Goal: Transaction & Acquisition: Book appointment/travel/reservation

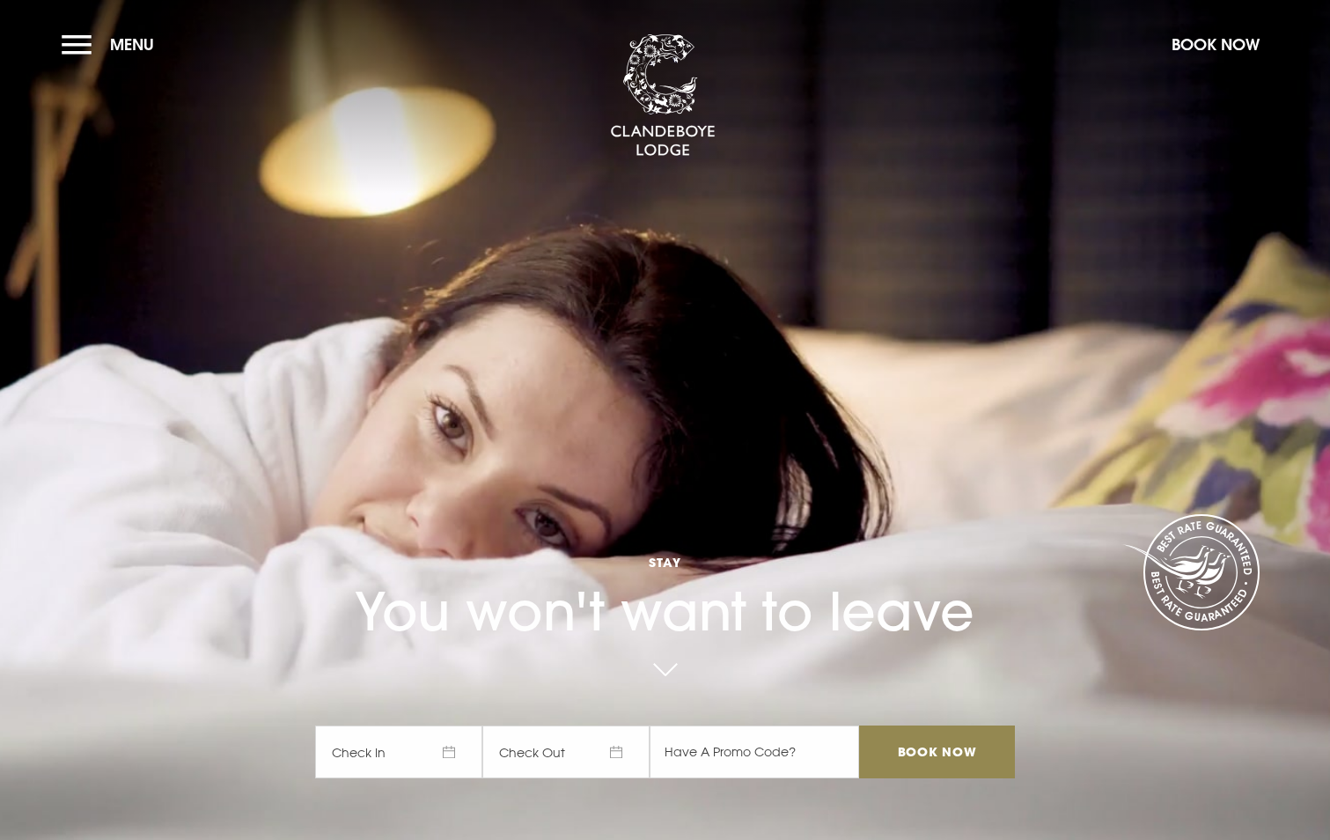
click at [414, 751] on span "Check In" at bounding box center [398, 751] width 167 height 53
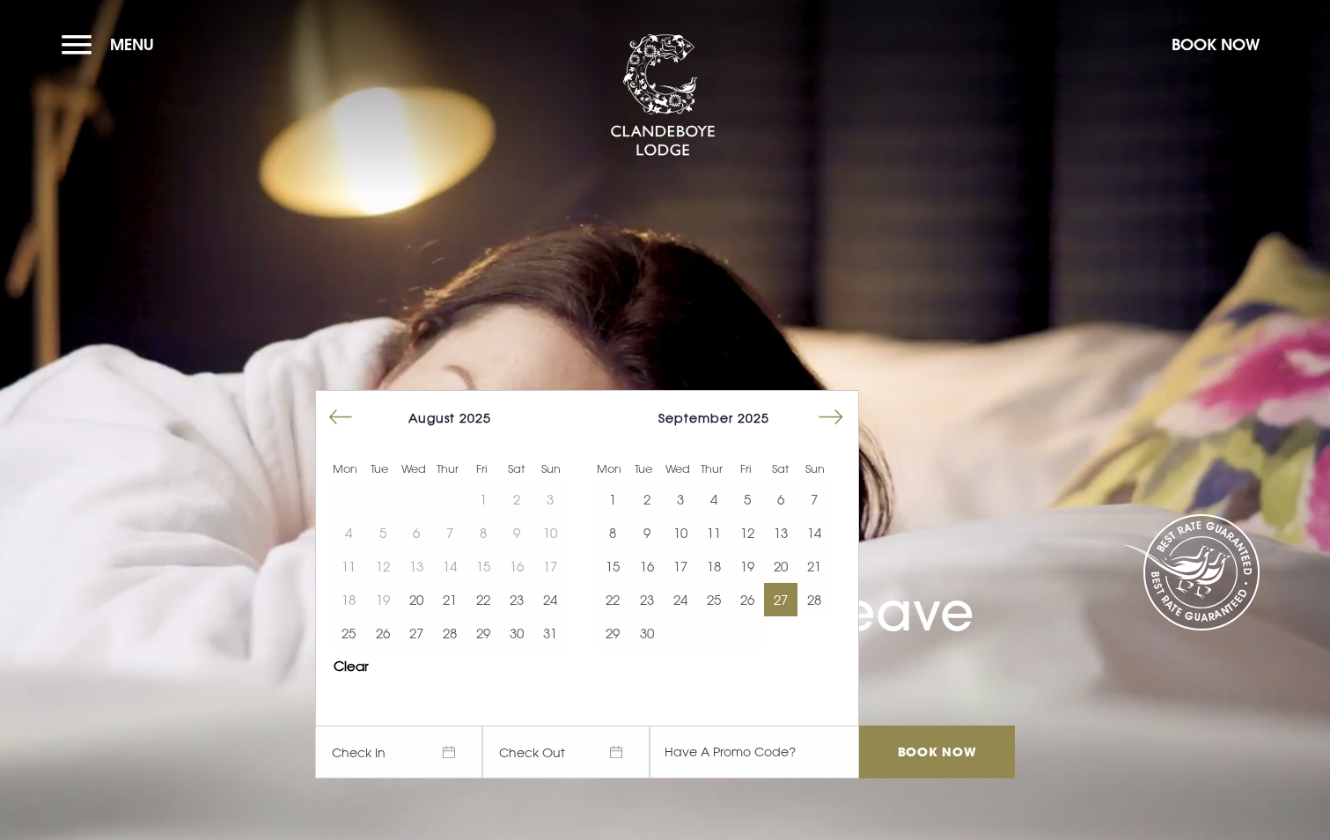
click at [789, 597] on button "27" at bounding box center [780, 599] width 33 height 33
click at [823, 597] on button "28" at bounding box center [814, 599] width 33 height 33
click at [977, 754] on input "Book Now" at bounding box center [936, 751] width 155 height 53
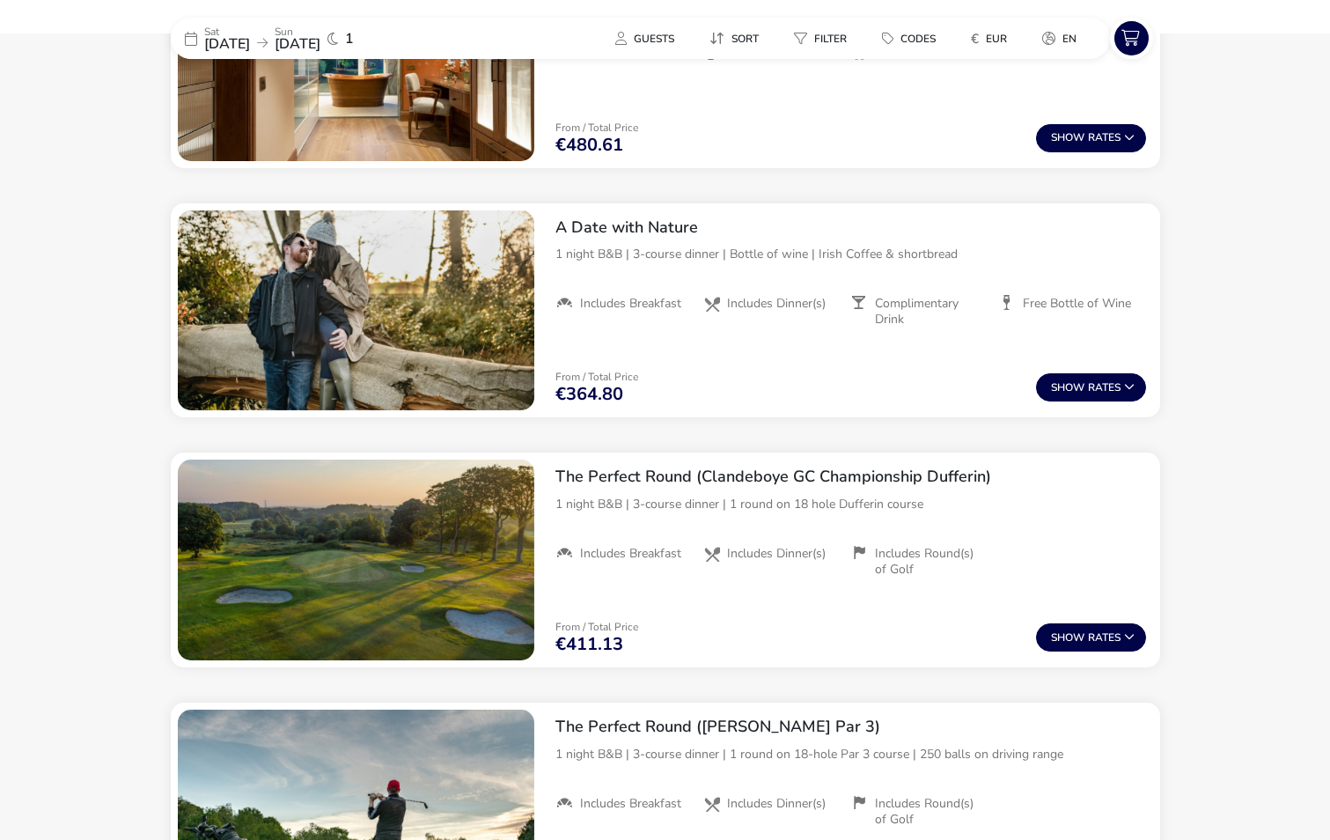
scroll to position [1578, 0]
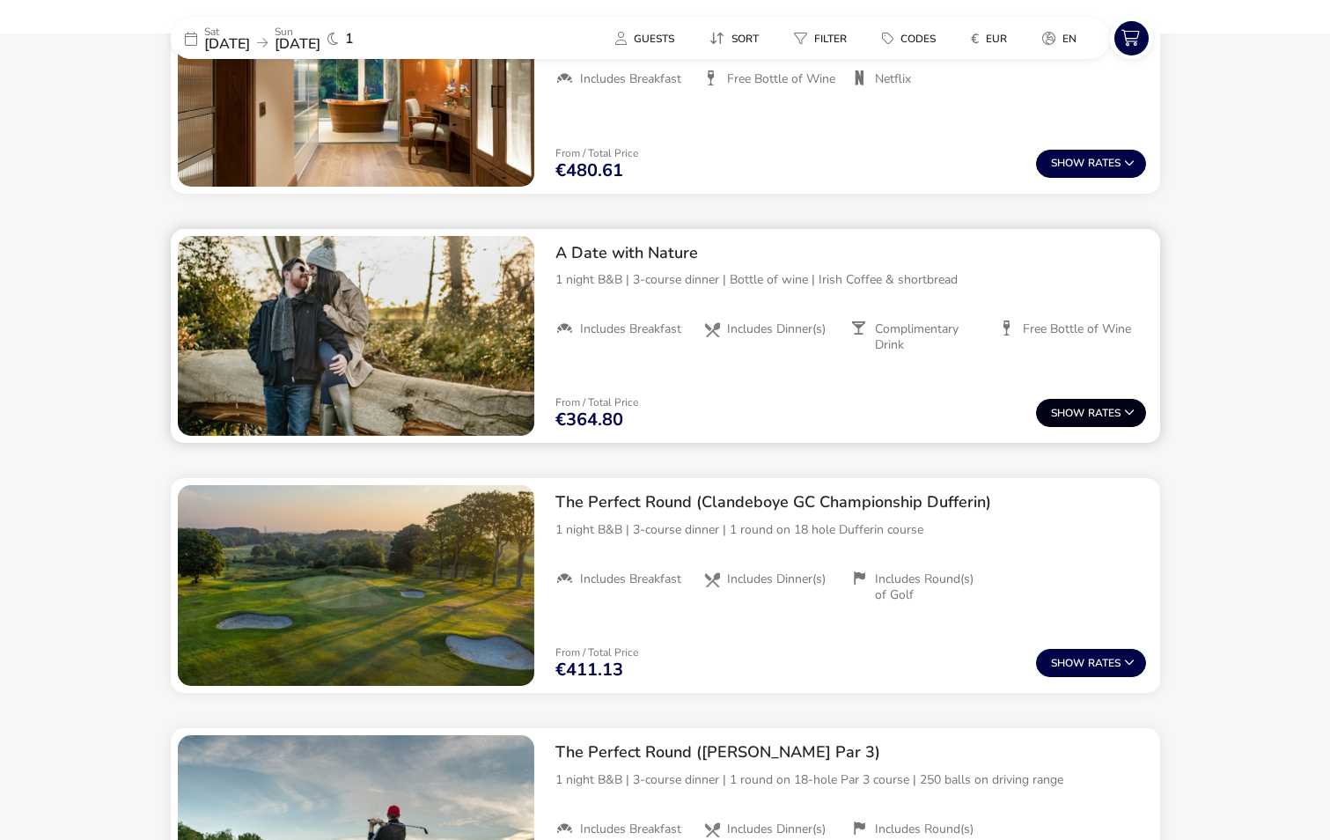
click at [1100, 415] on button "Show Rates" at bounding box center [1091, 413] width 110 height 28
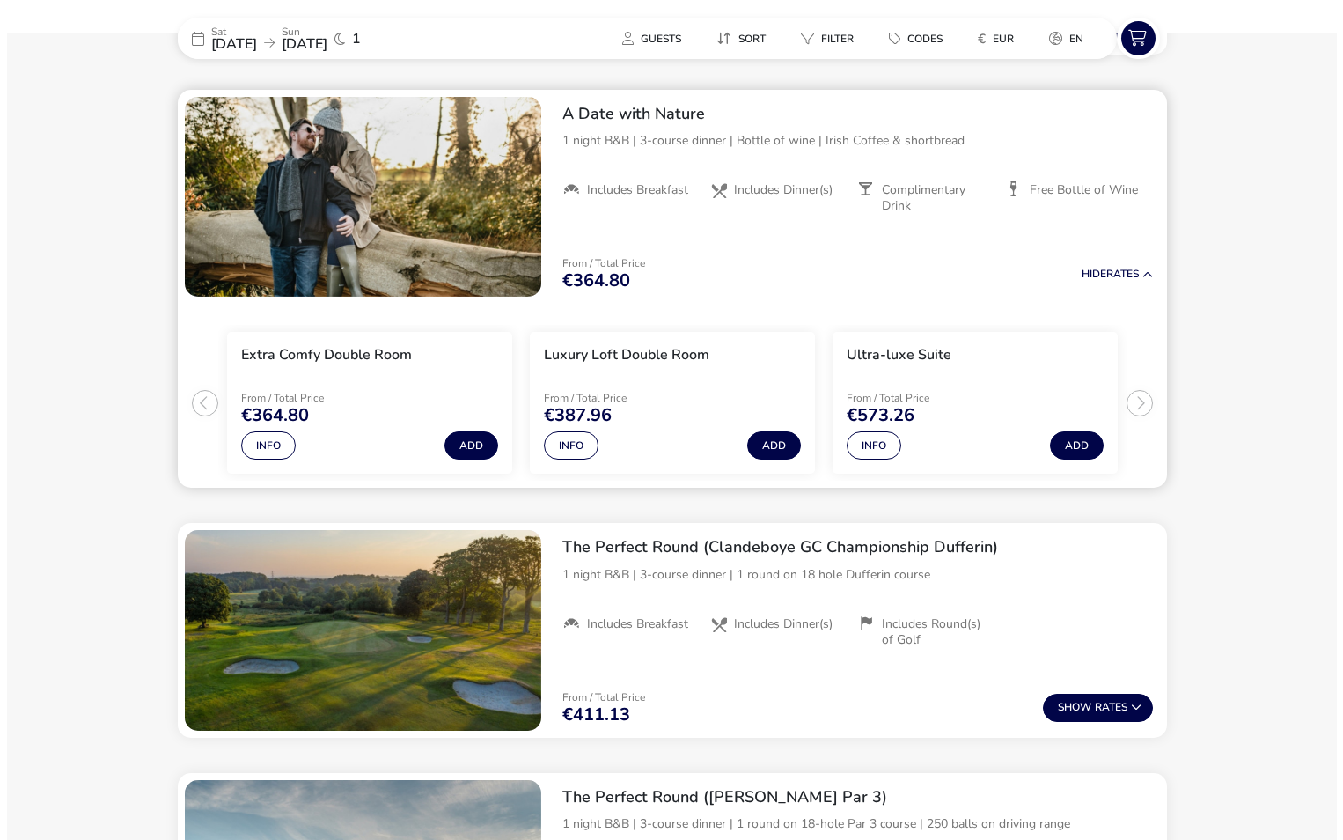
scroll to position [1719, 0]
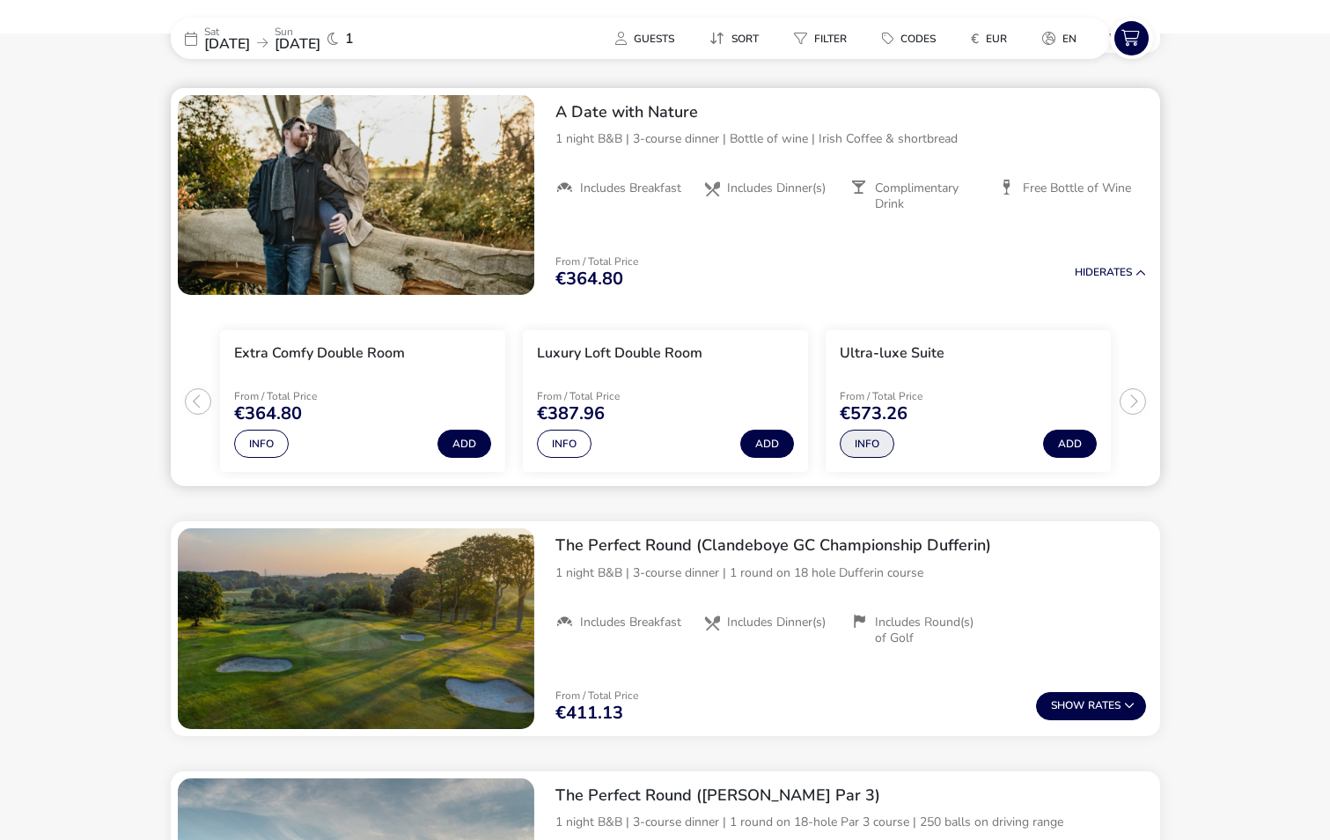
click at [864, 441] on button "Info" at bounding box center [867, 444] width 55 height 28
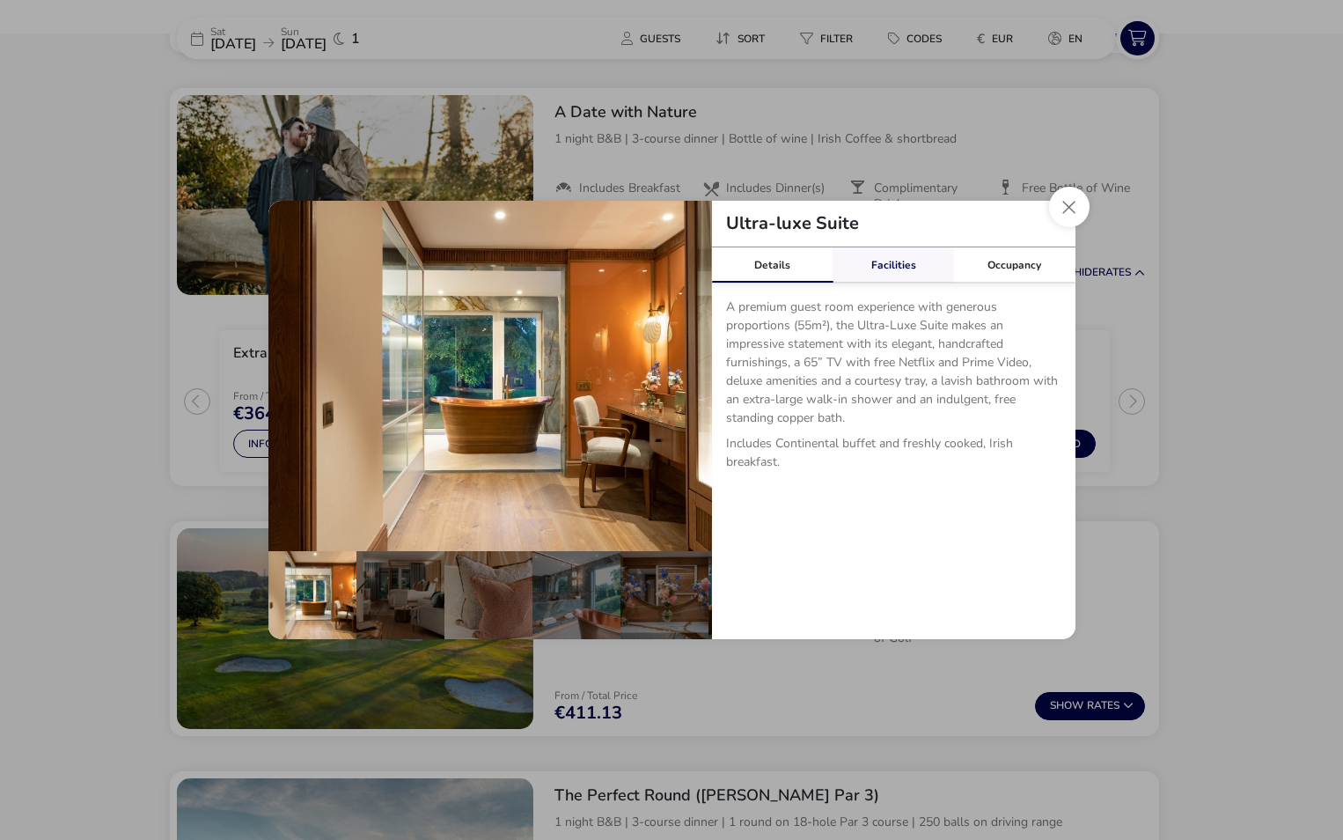
click at [889, 262] on link "Facilities" at bounding box center [893, 264] width 121 height 35
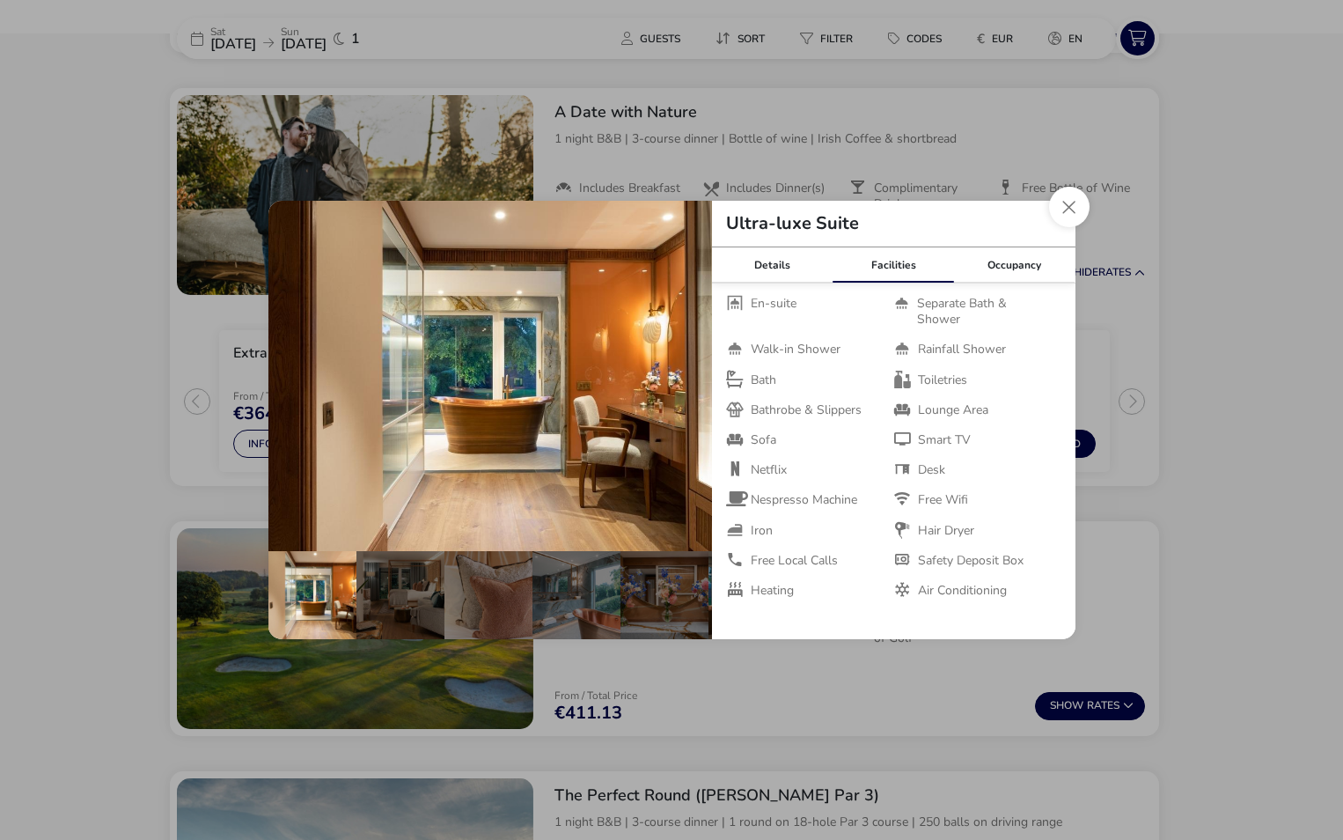
scroll to position [0, 0]
click at [678, 374] on button "details" at bounding box center [685, 375] width 35 height 35
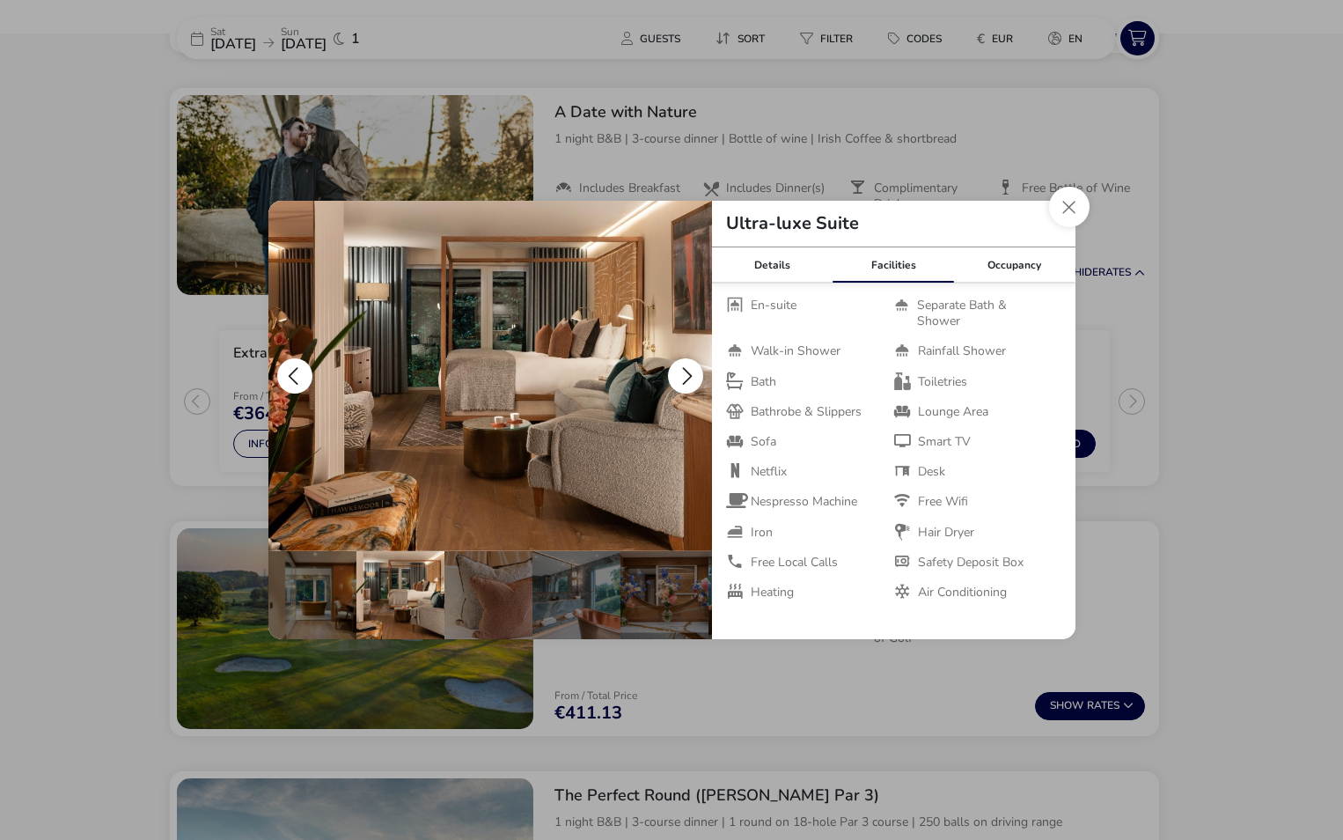
click at [680, 374] on button "details" at bounding box center [685, 375] width 35 height 35
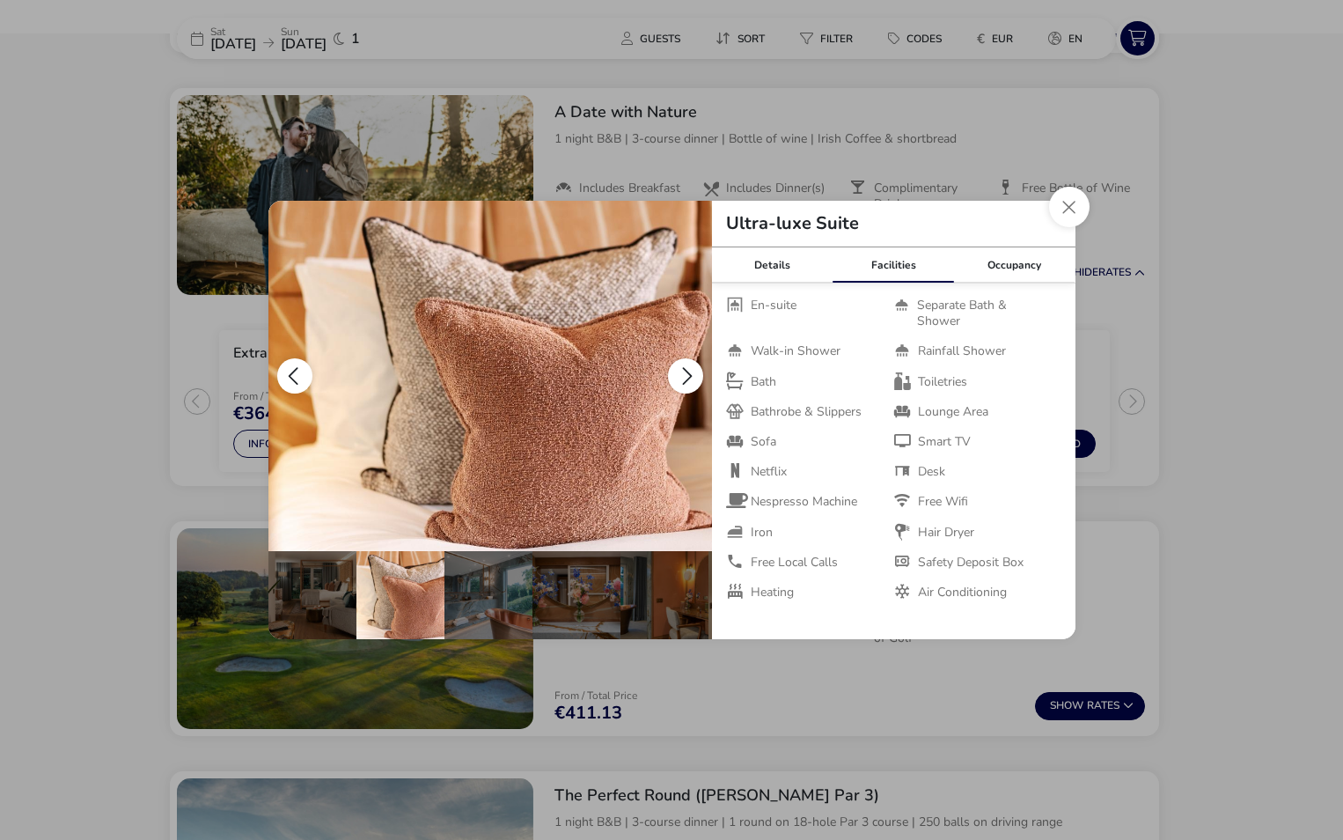
click at [682, 374] on button "details" at bounding box center [685, 375] width 35 height 35
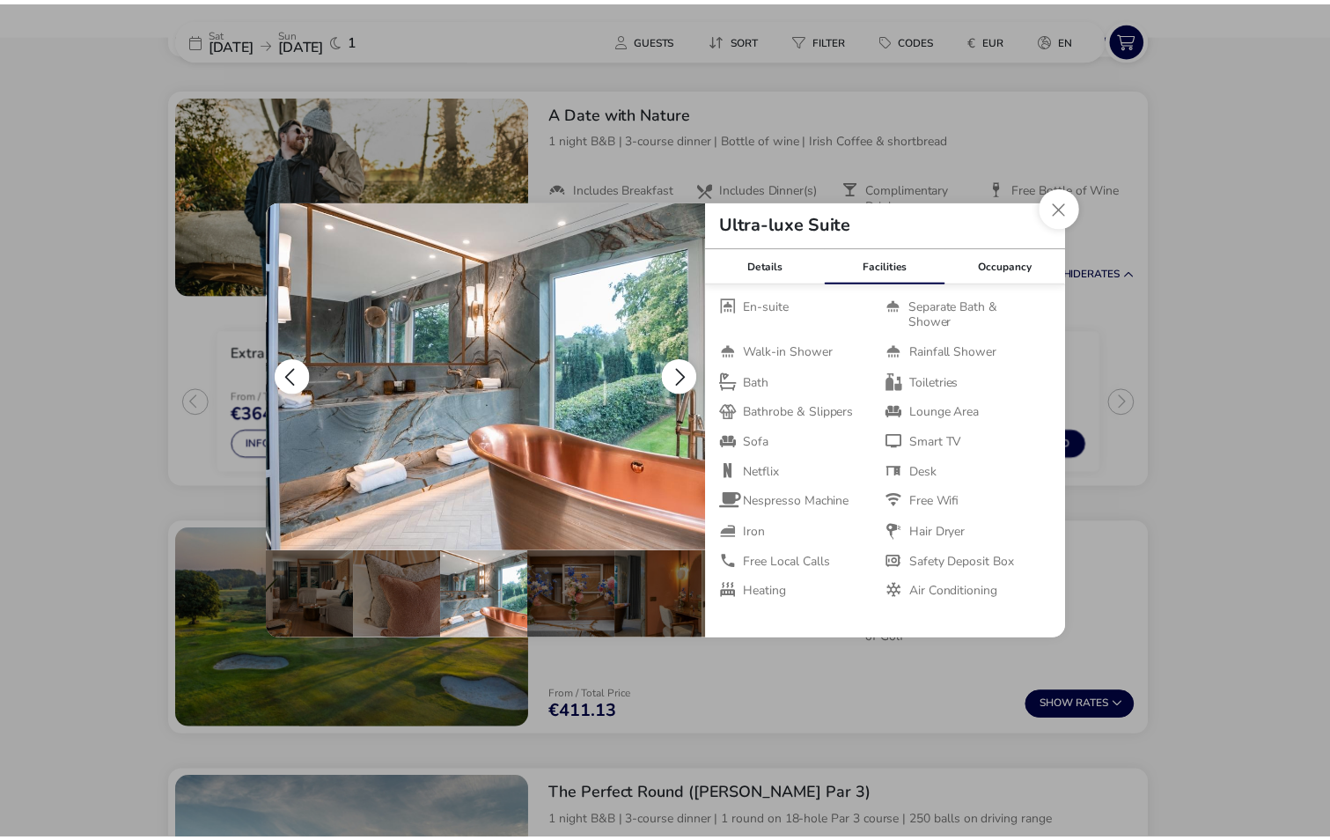
scroll to position [0, 173]
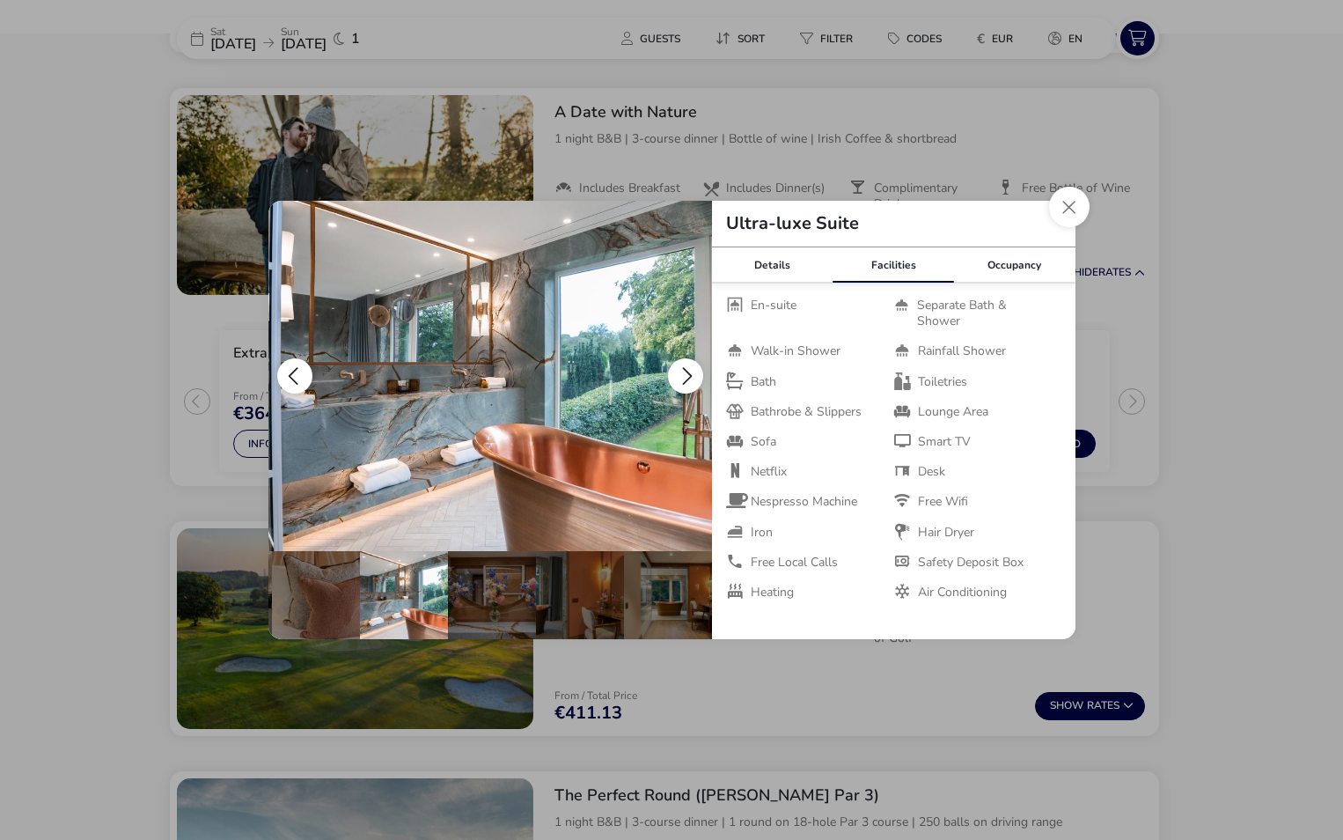
click at [682, 374] on button "details" at bounding box center [685, 375] width 35 height 35
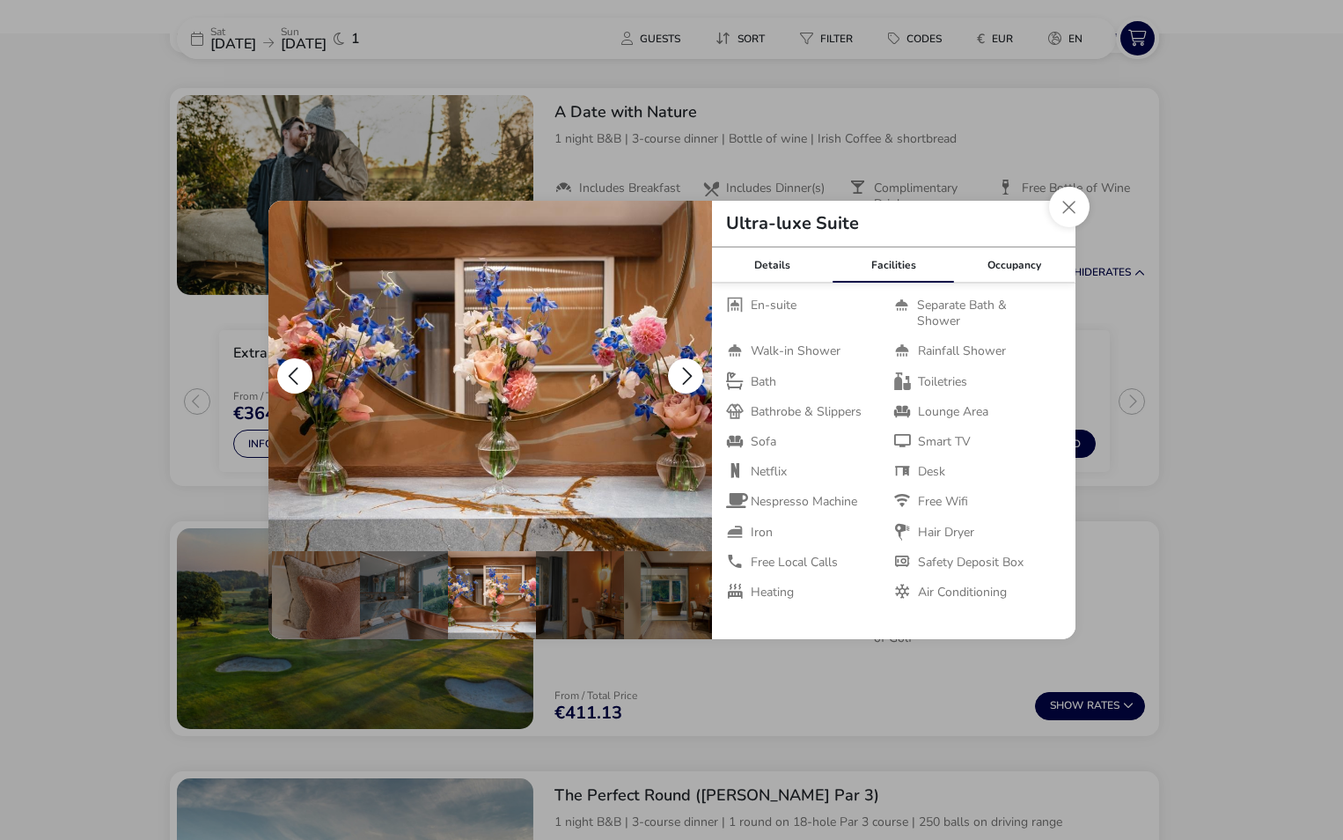
click at [682, 374] on button "details" at bounding box center [685, 375] width 35 height 35
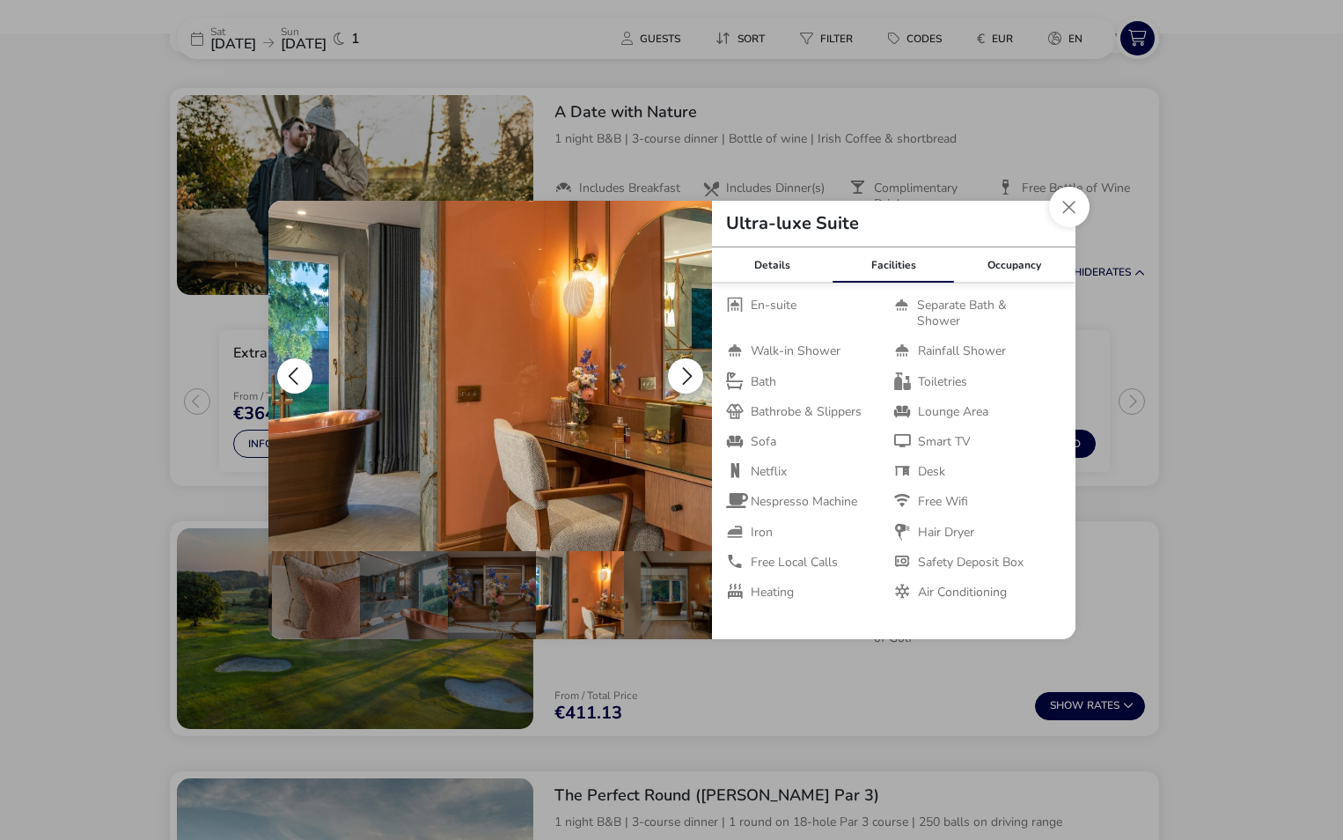
click at [682, 374] on button "details" at bounding box center [685, 375] width 35 height 35
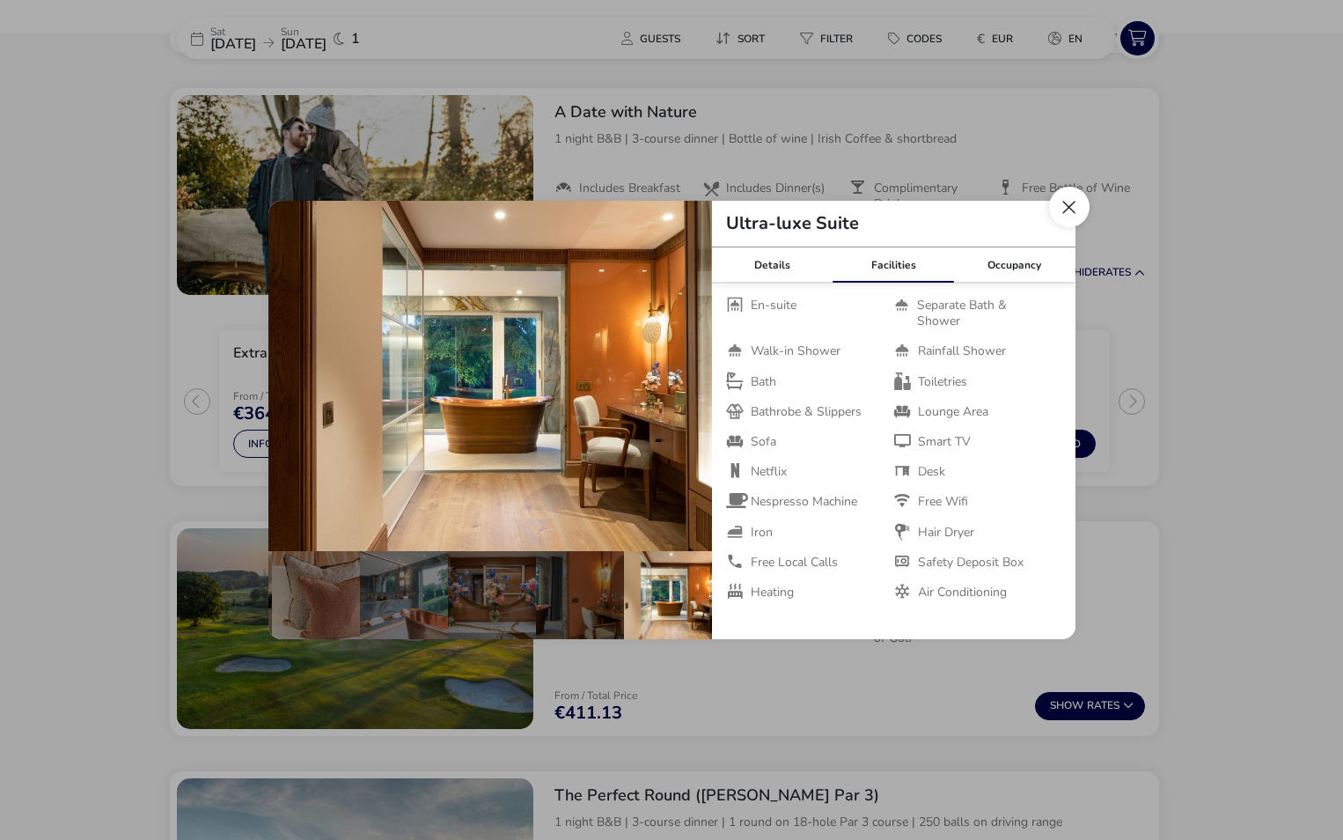
click at [1073, 204] on button "Close dialog" at bounding box center [1069, 207] width 40 height 40
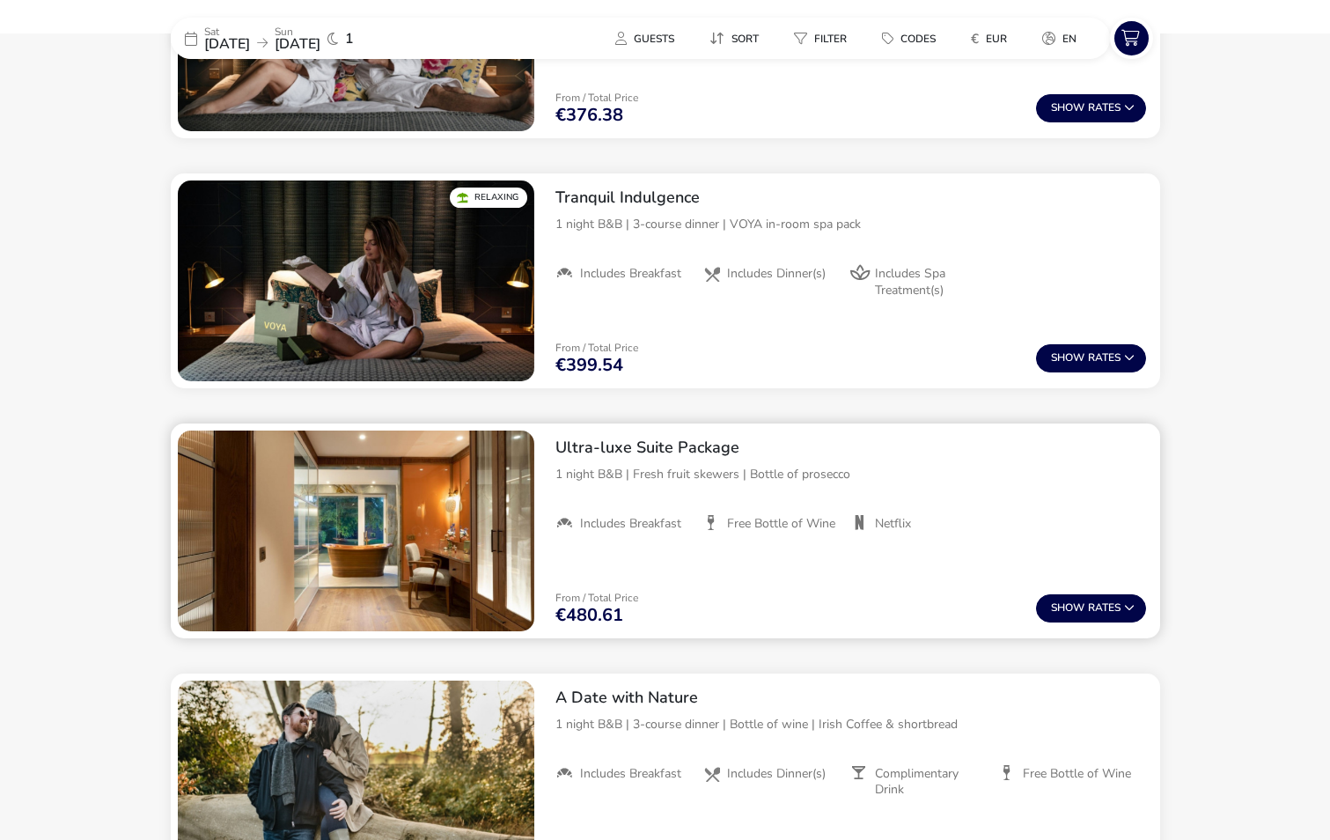
scroll to position [1103, 0]
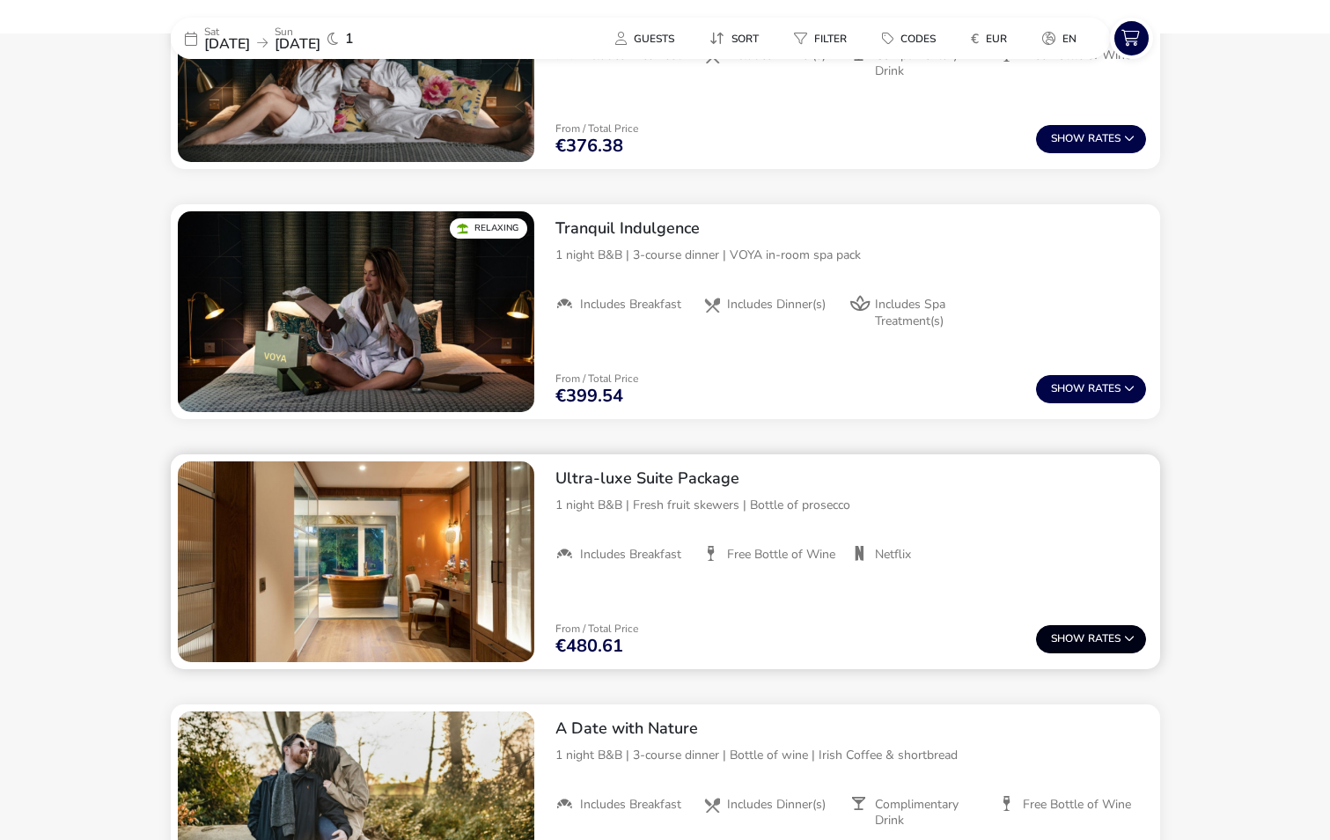
click at [1086, 636] on button "Show Rates" at bounding box center [1091, 639] width 110 height 28
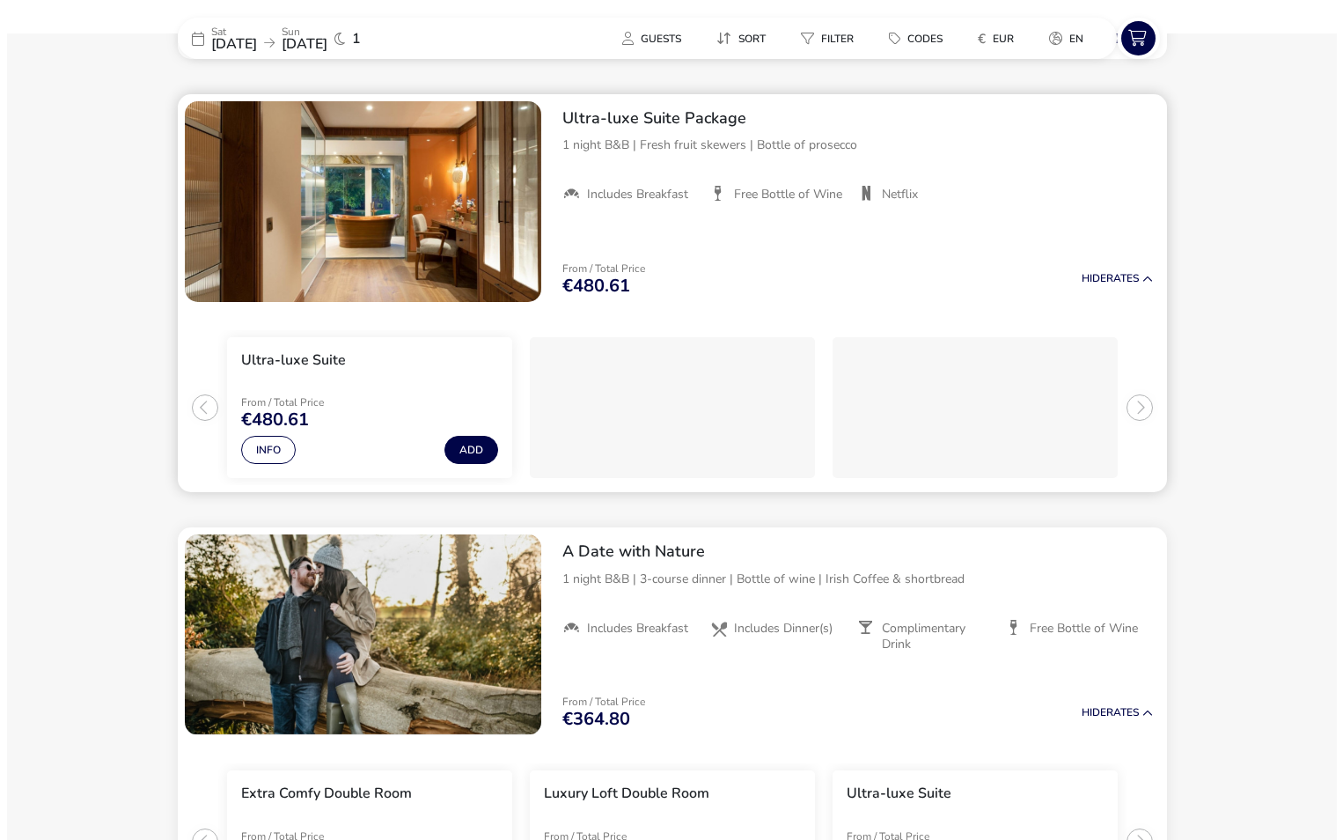
scroll to position [1469, 0]
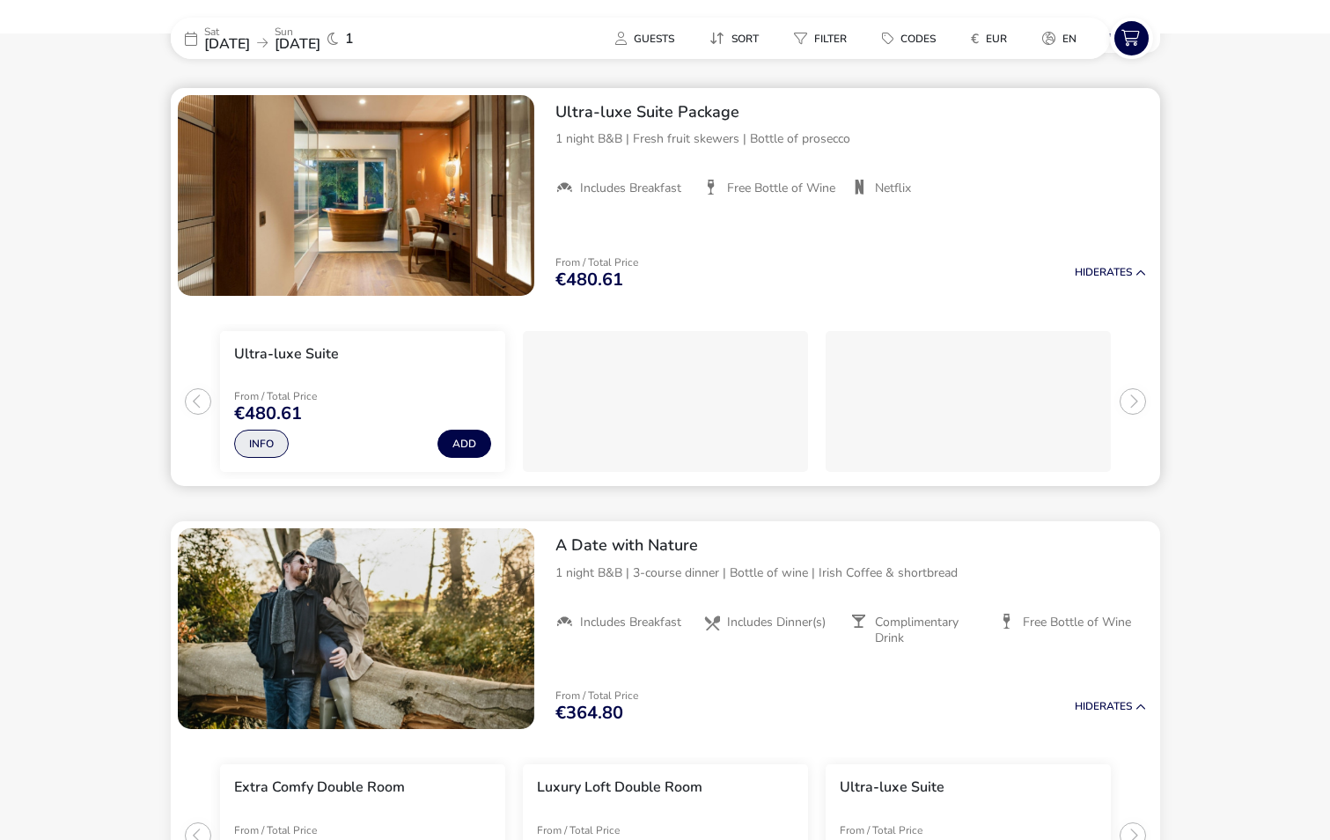
click at [268, 448] on button "Info" at bounding box center [261, 444] width 55 height 28
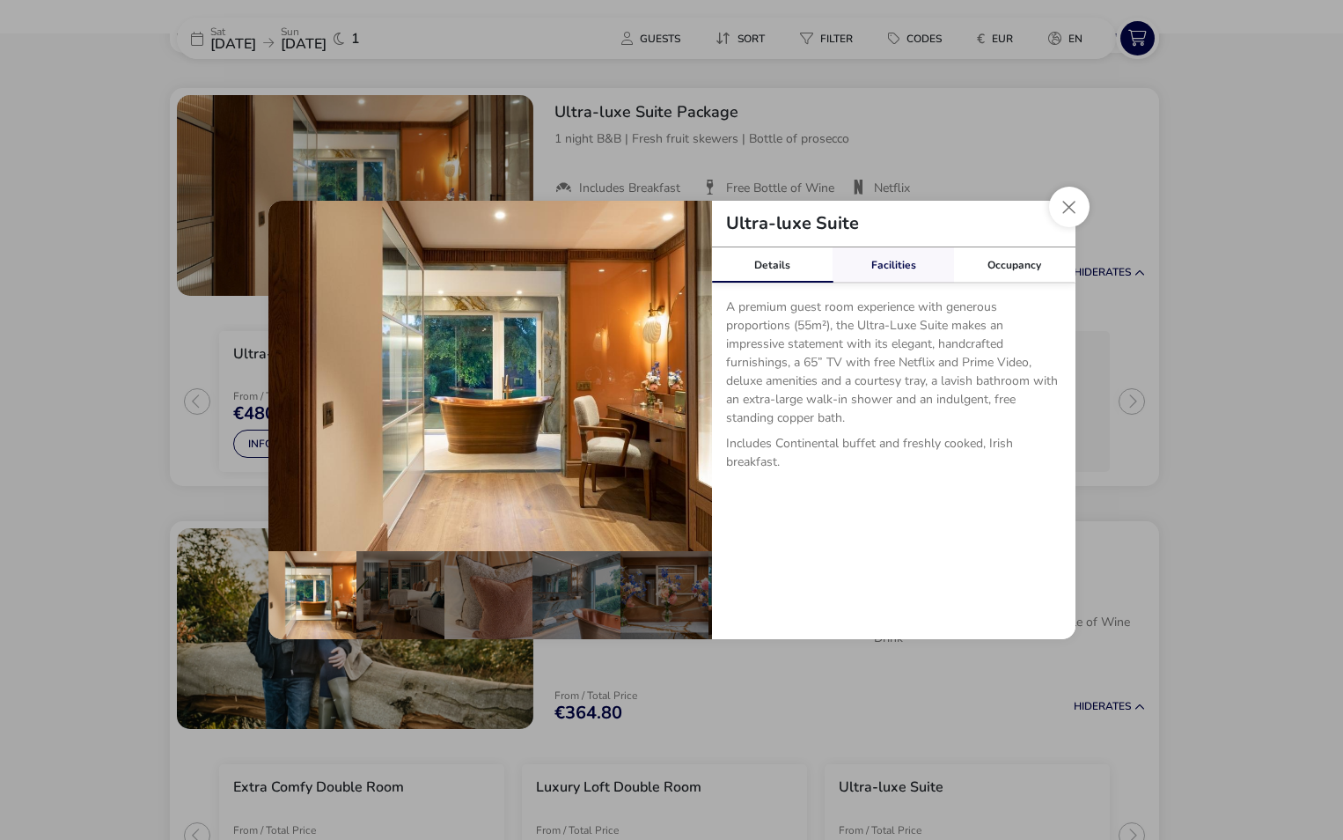
click at [901, 261] on link "Facilities" at bounding box center [893, 264] width 121 height 35
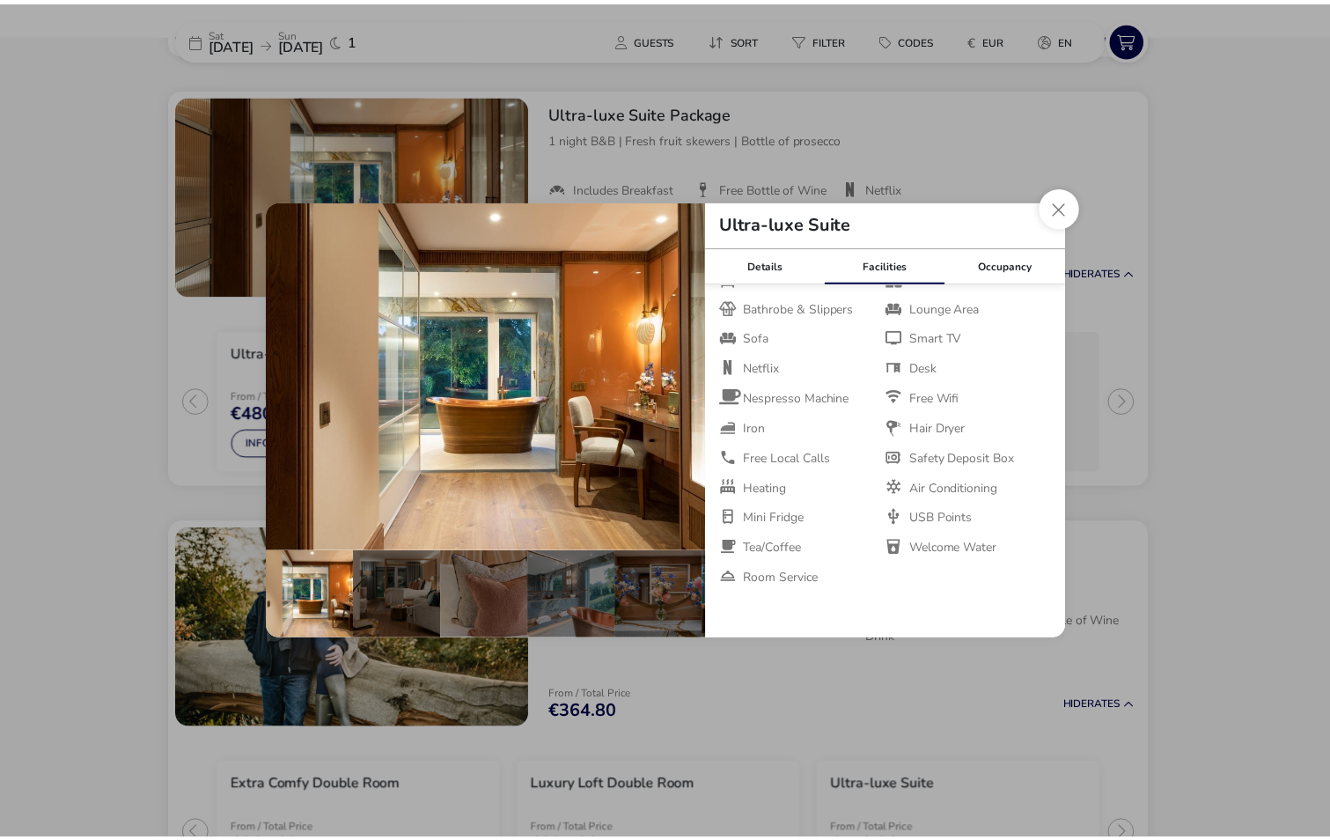
scroll to position [105, 0]
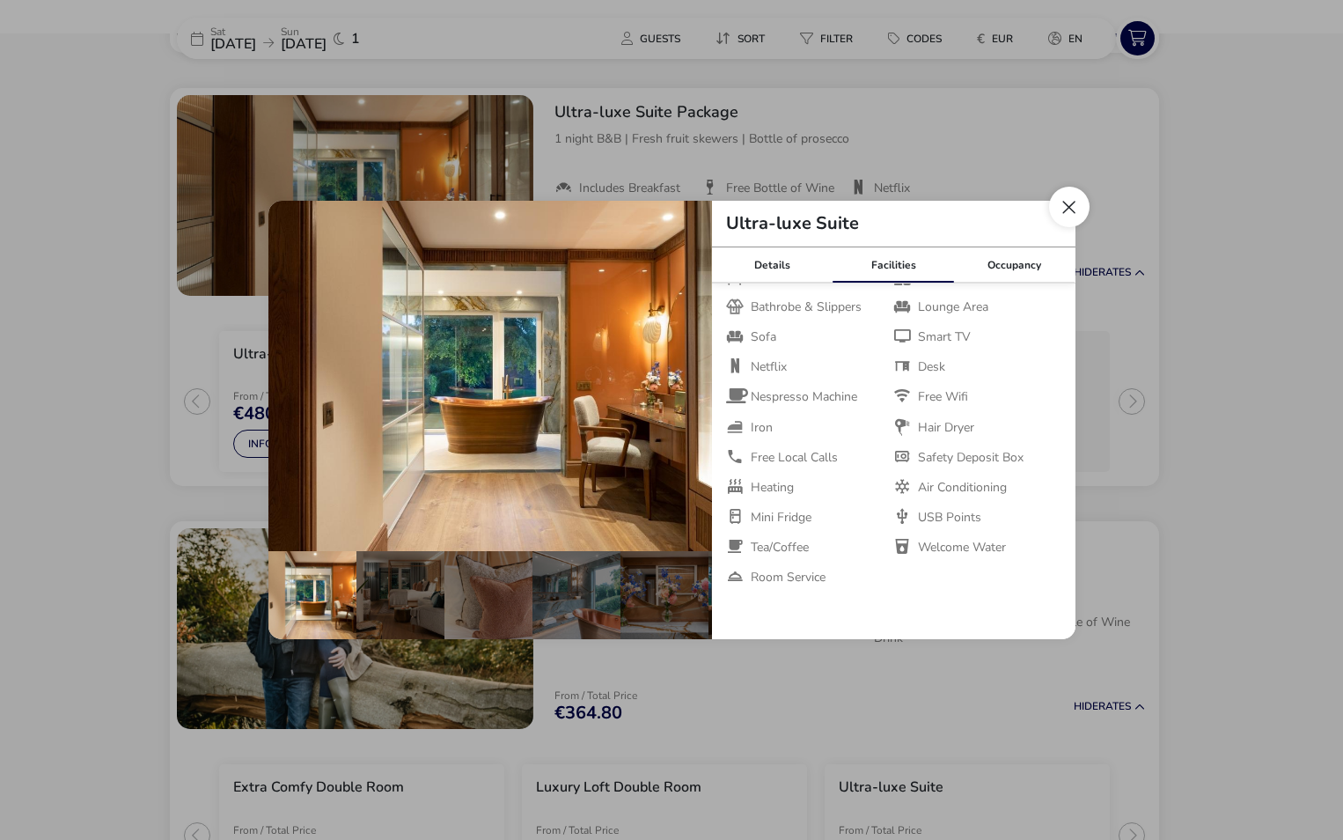
click at [1065, 212] on button "Close dialog" at bounding box center [1069, 207] width 40 height 40
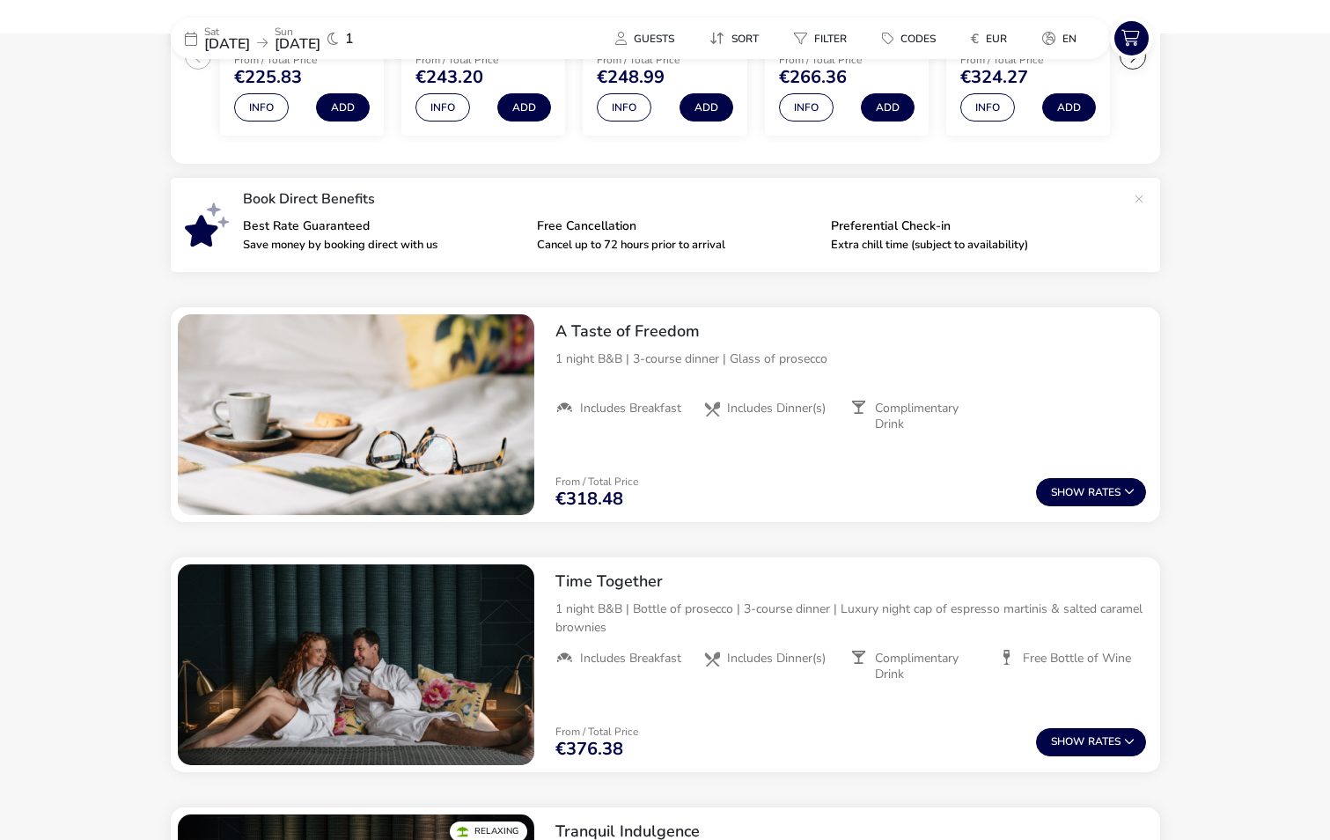
scroll to position [0, 0]
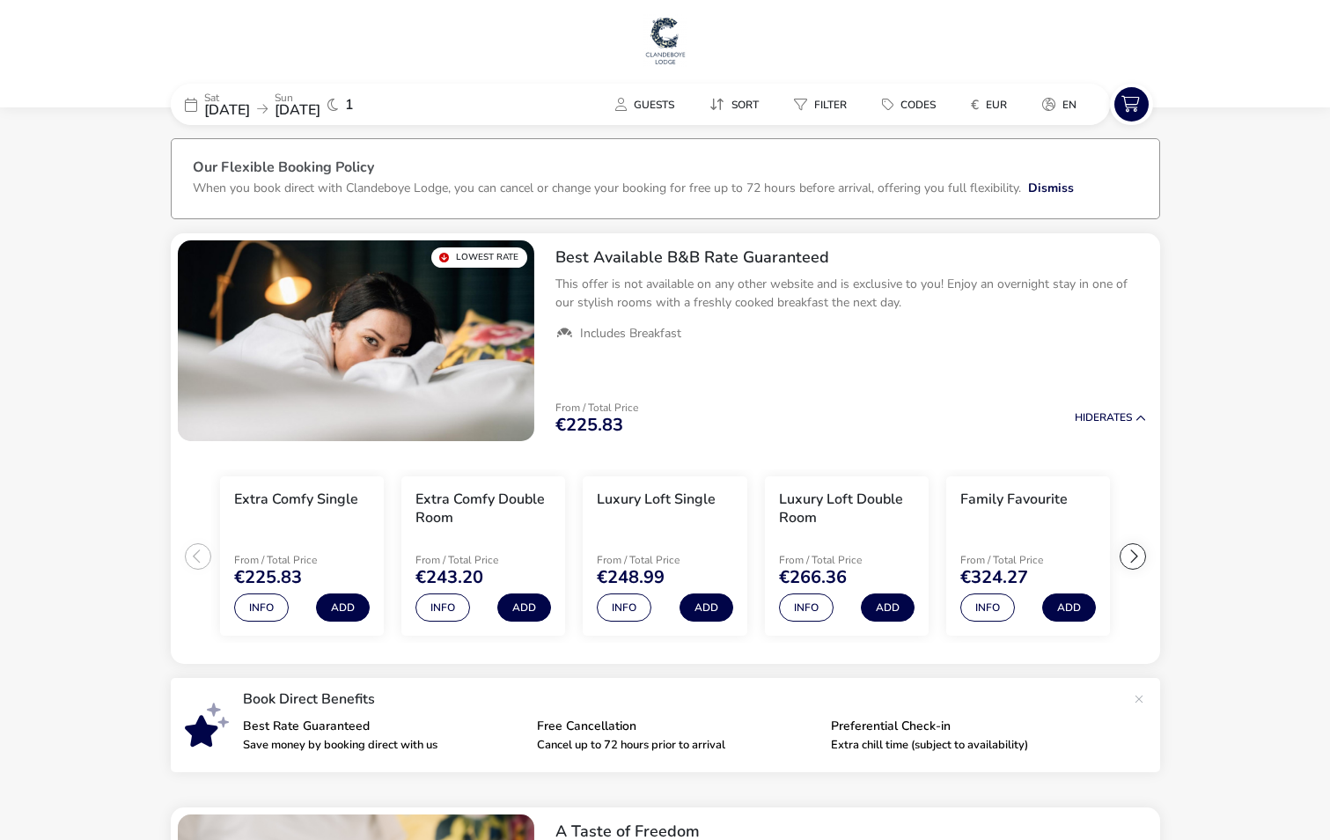
click at [669, 46] on img at bounding box center [666, 40] width 44 height 53
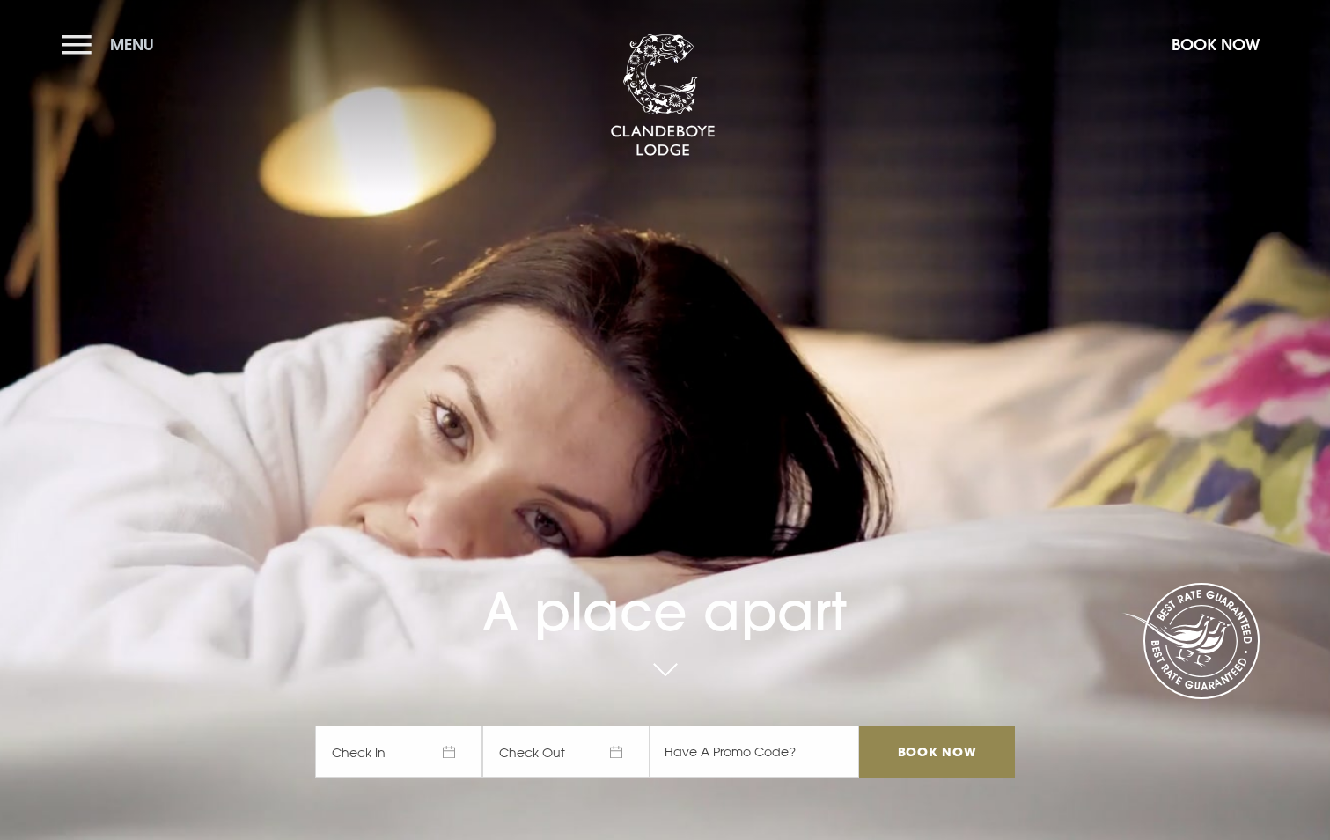
click at [65, 49] on button "Menu" at bounding box center [112, 45] width 101 height 38
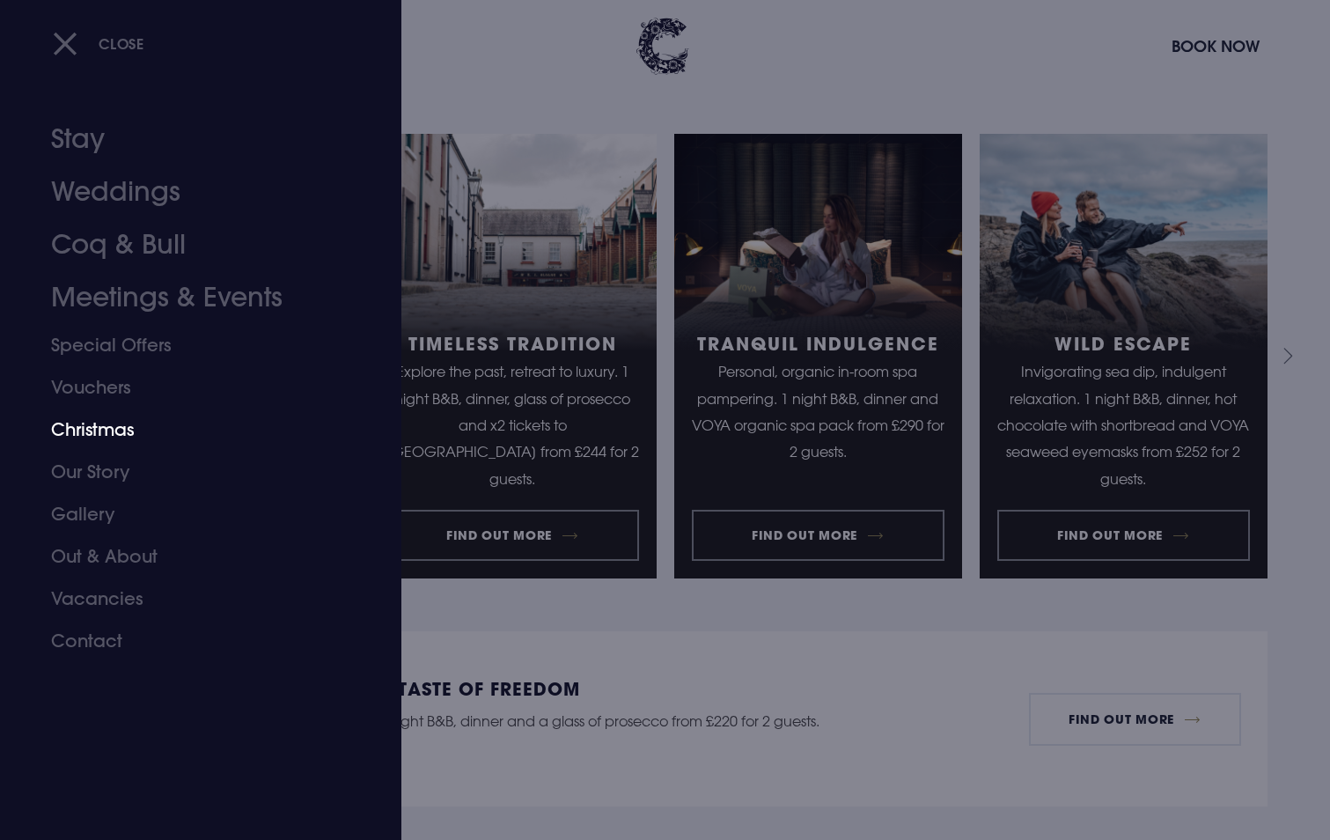
scroll to position [2113, 0]
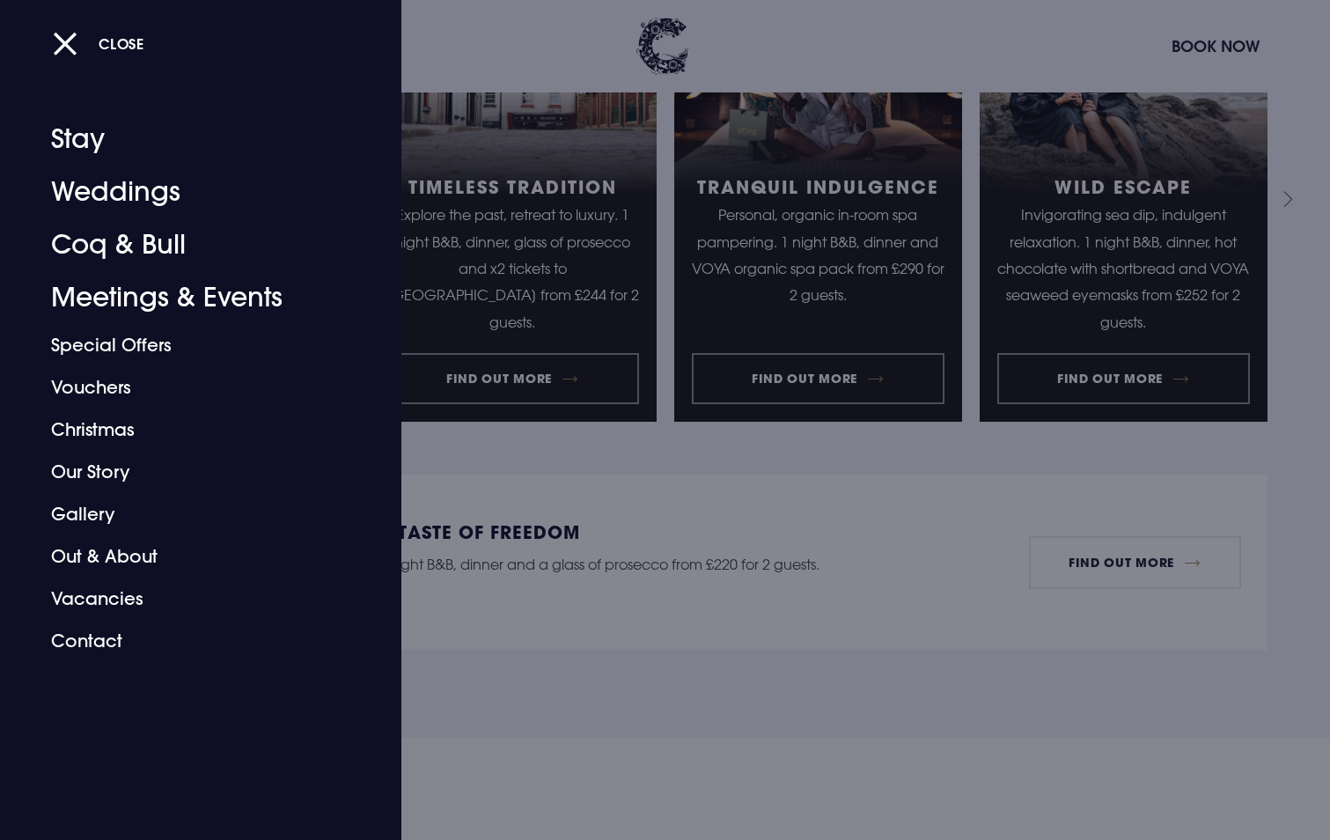
click at [827, 333] on div at bounding box center [665, 420] width 1330 height 840
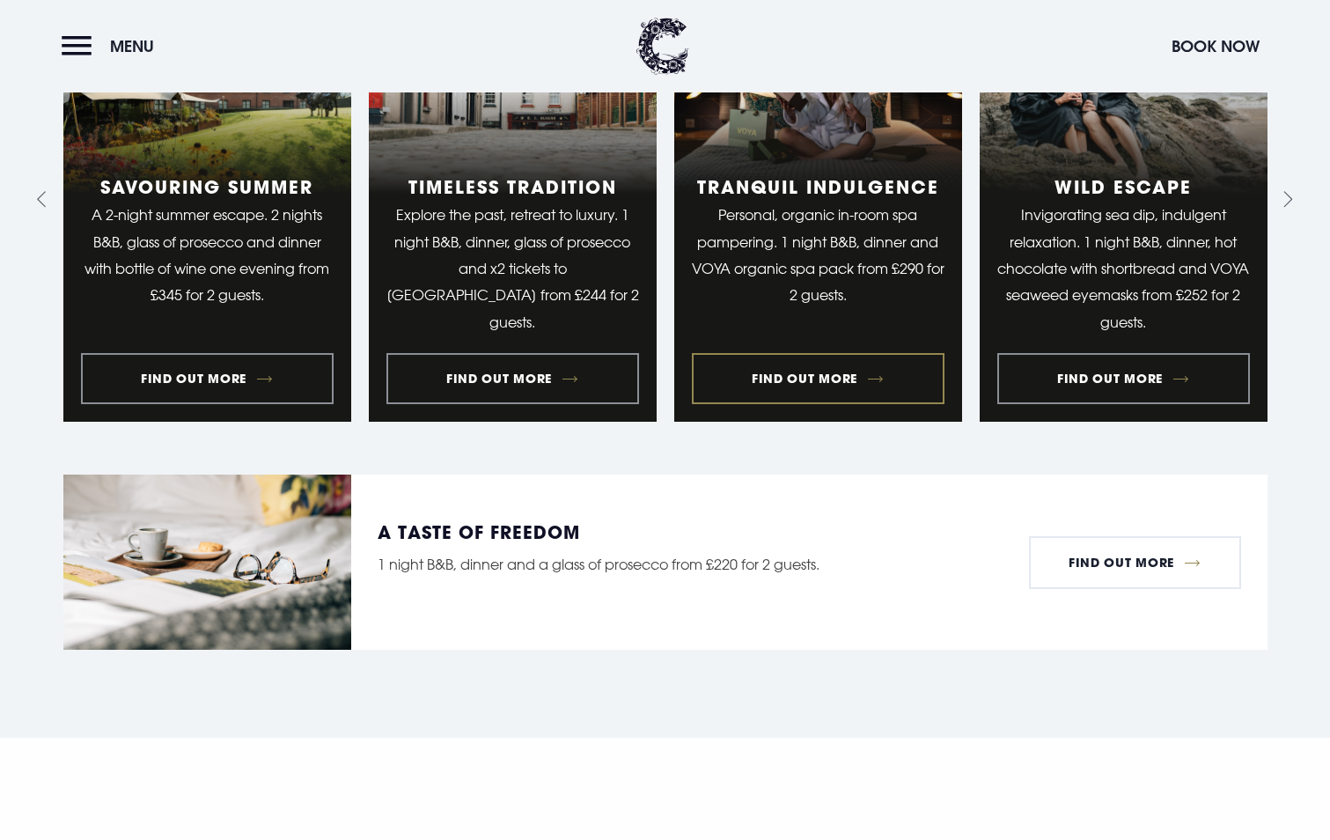
click at [817, 340] on link "3 of 10" at bounding box center [818, 199] width 288 height 445
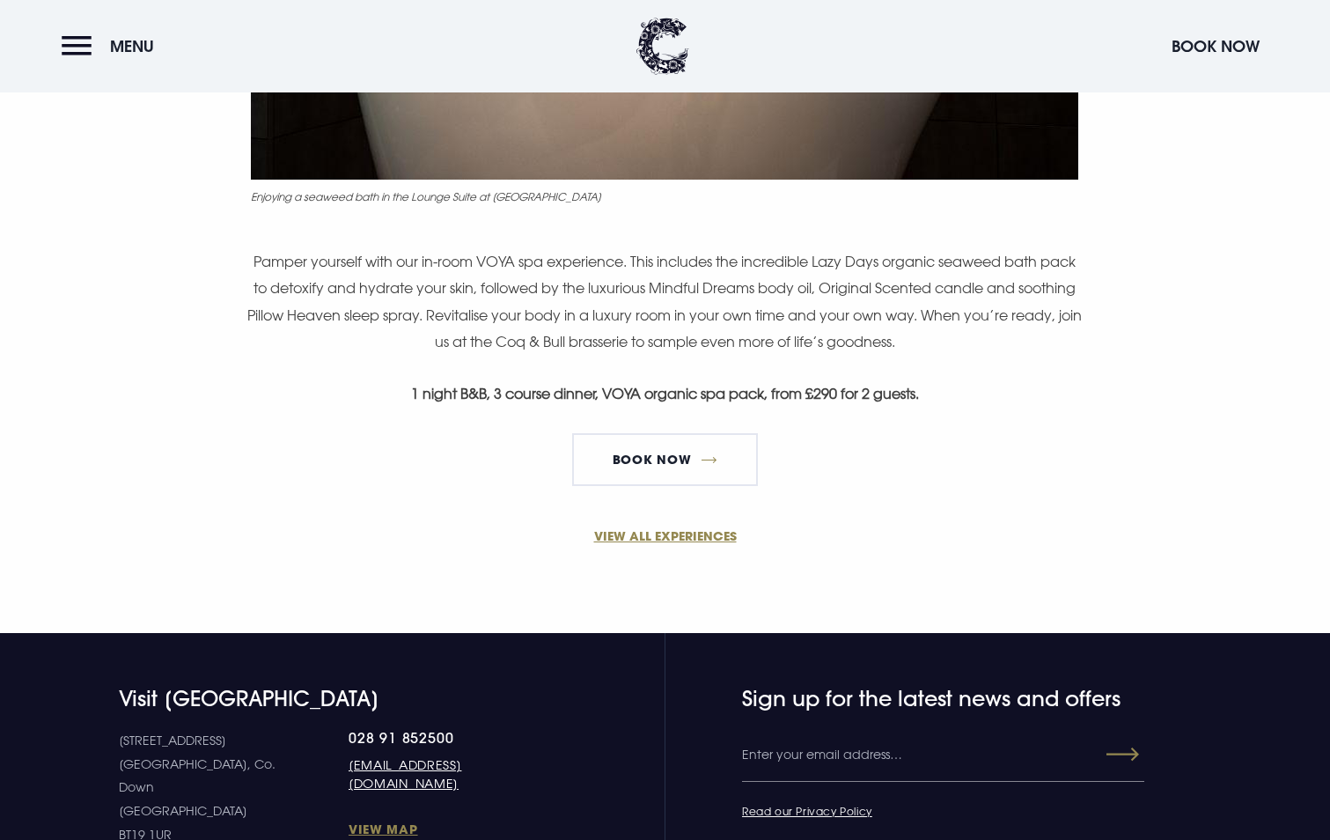
scroll to position [1056, 0]
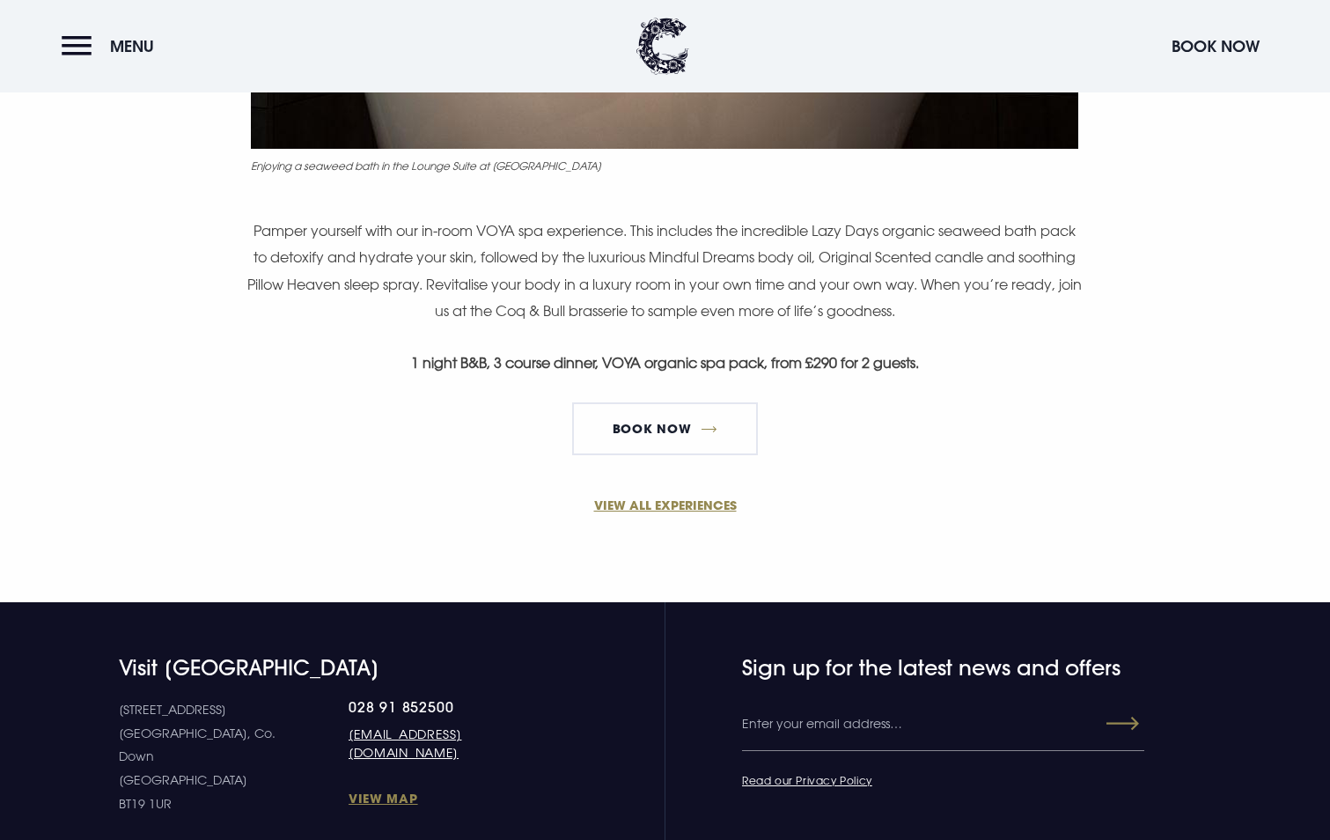
click at [535, 371] on strong "1 night B&B, 3 course dinner, VOYA organic spa pack, from £290 for 2 guests." at bounding box center [665, 363] width 508 height 18
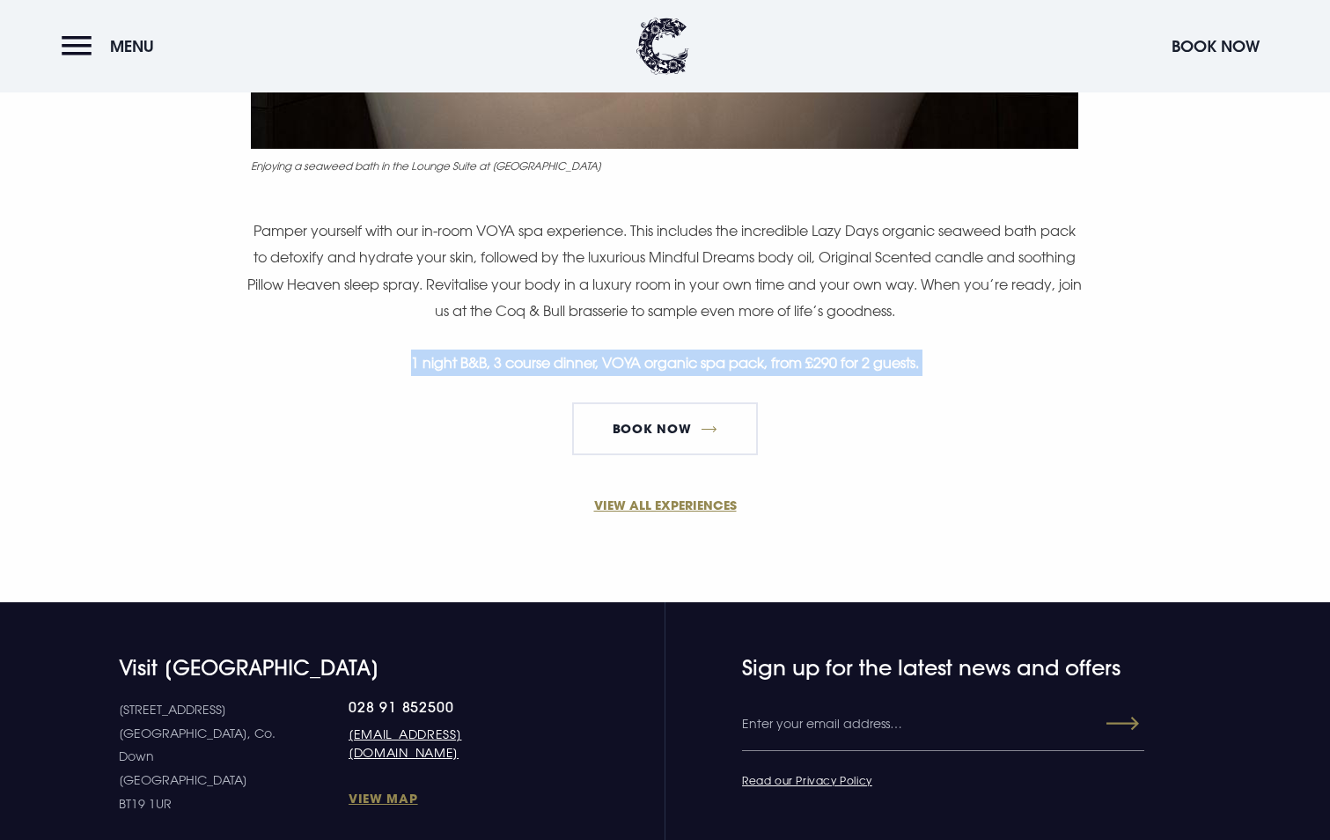
click at [535, 371] on strong "1 night B&B, 3 course dinner, VOYA organic spa pack, from £290 for 2 guests." at bounding box center [665, 363] width 508 height 18
drag, startPoint x: 535, startPoint y: 371, endPoint x: 695, endPoint y: 359, distance: 160.6
click at [695, 359] on strong "1 night B&B, 3 course dinner, VOYA organic spa pack, from £290 for 2 guests." at bounding box center [665, 363] width 508 height 18
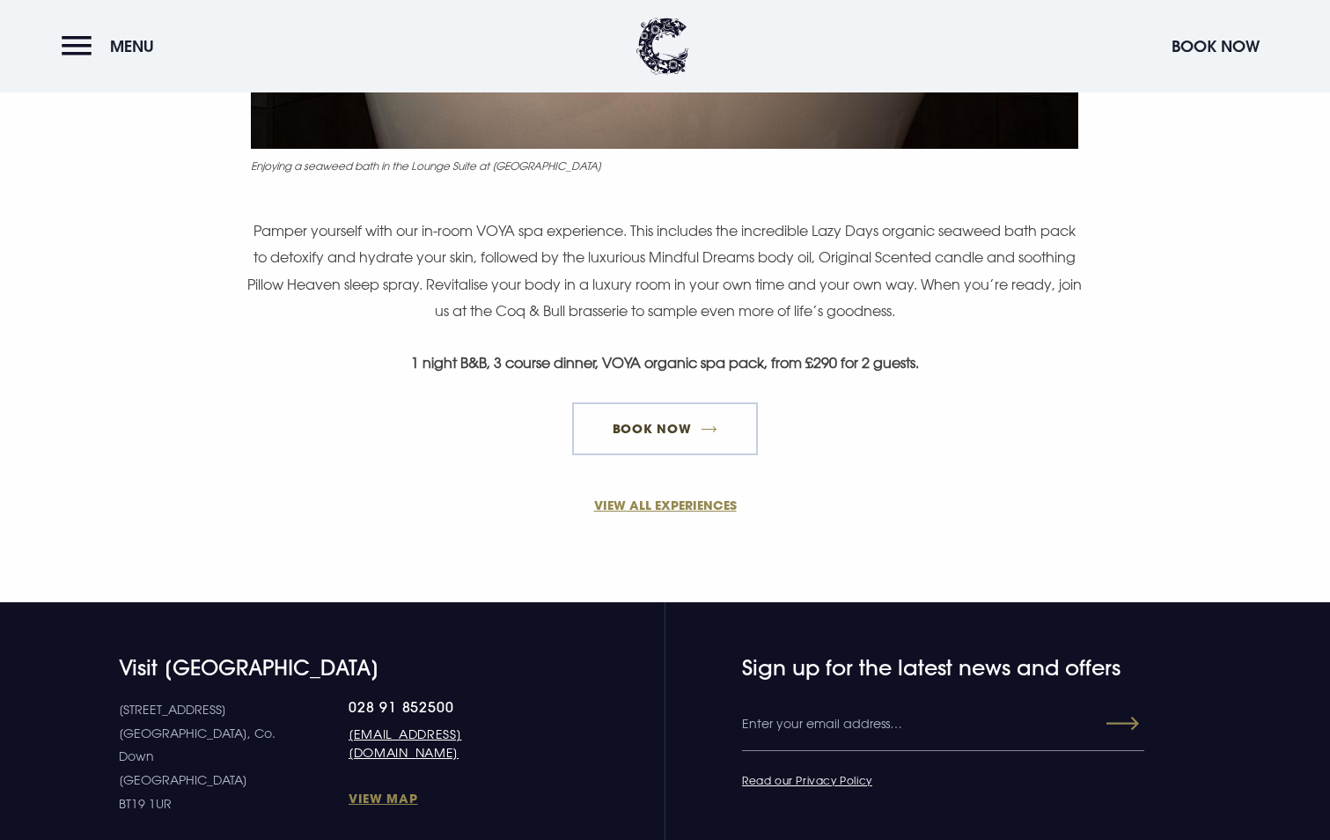
click at [633, 435] on link "Book Now" at bounding box center [664, 428] width 185 height 53
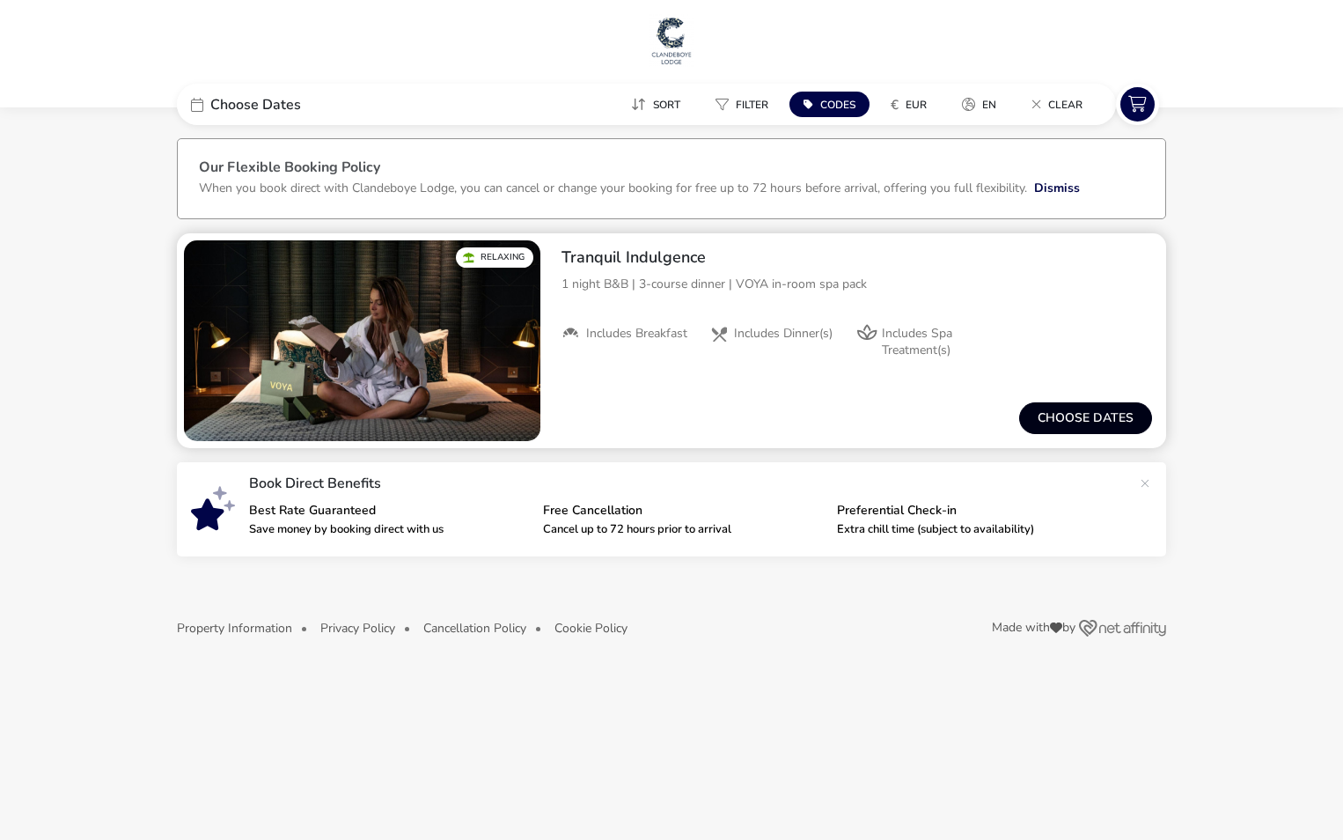
click at [1058, 410] on button "Choose dates" at bounding box center [1085, 418] width 133 height 32
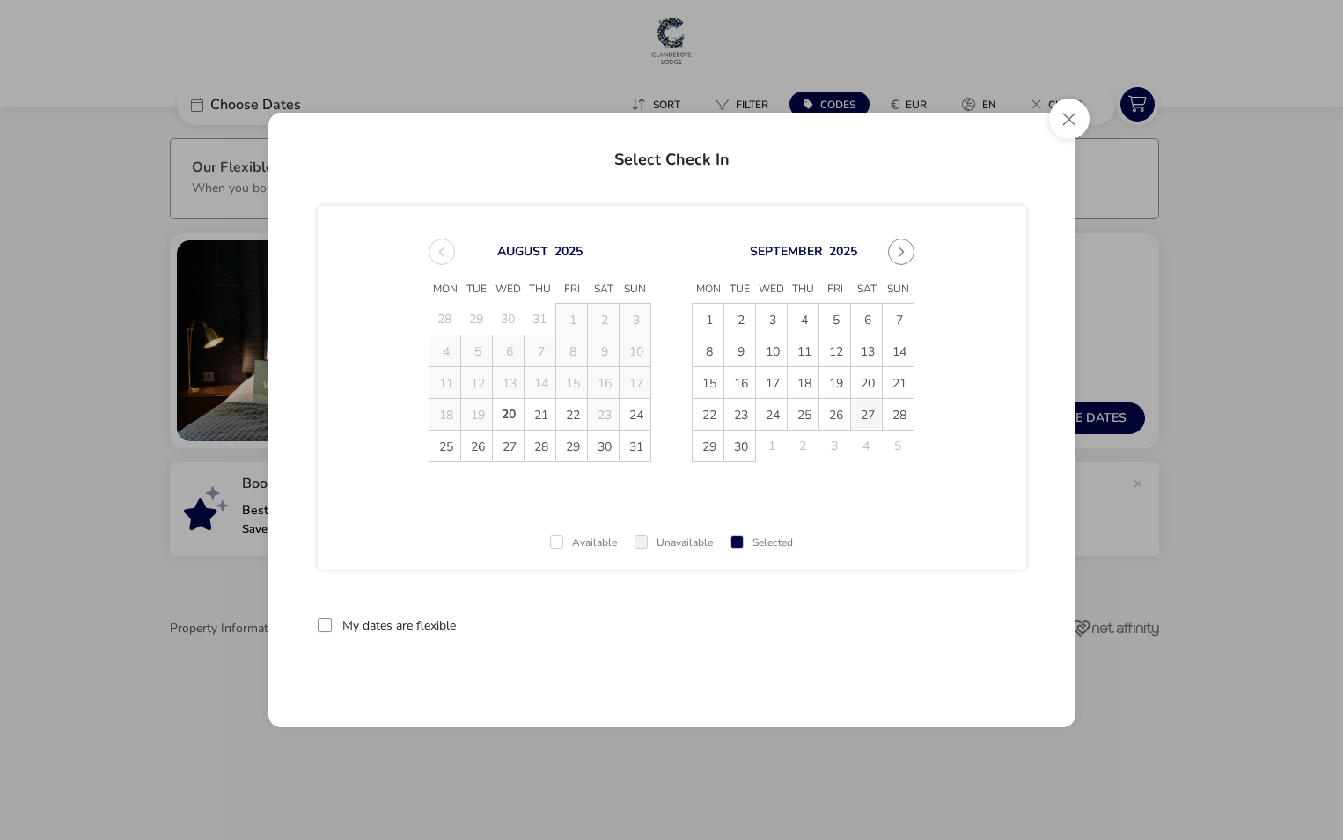
click at [864, 412] on span "27" at bounding box center [866, 414] width 31 height 31
click at [893, 411] on span "28" at bounding box center [898, 414] width 31 height 31
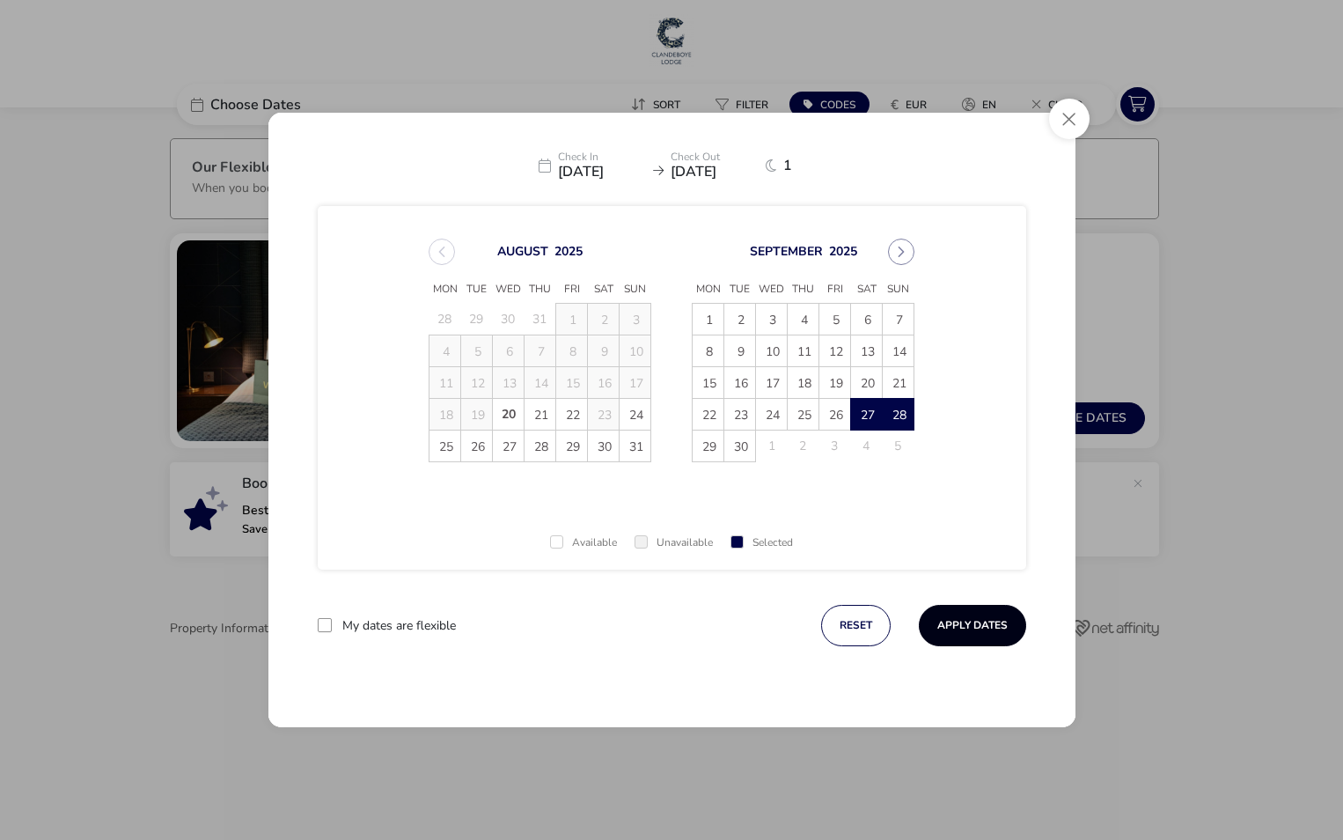
click at [949, 614] on button "Apply Dates" at bounding box center [972, 625] width 107 height 41
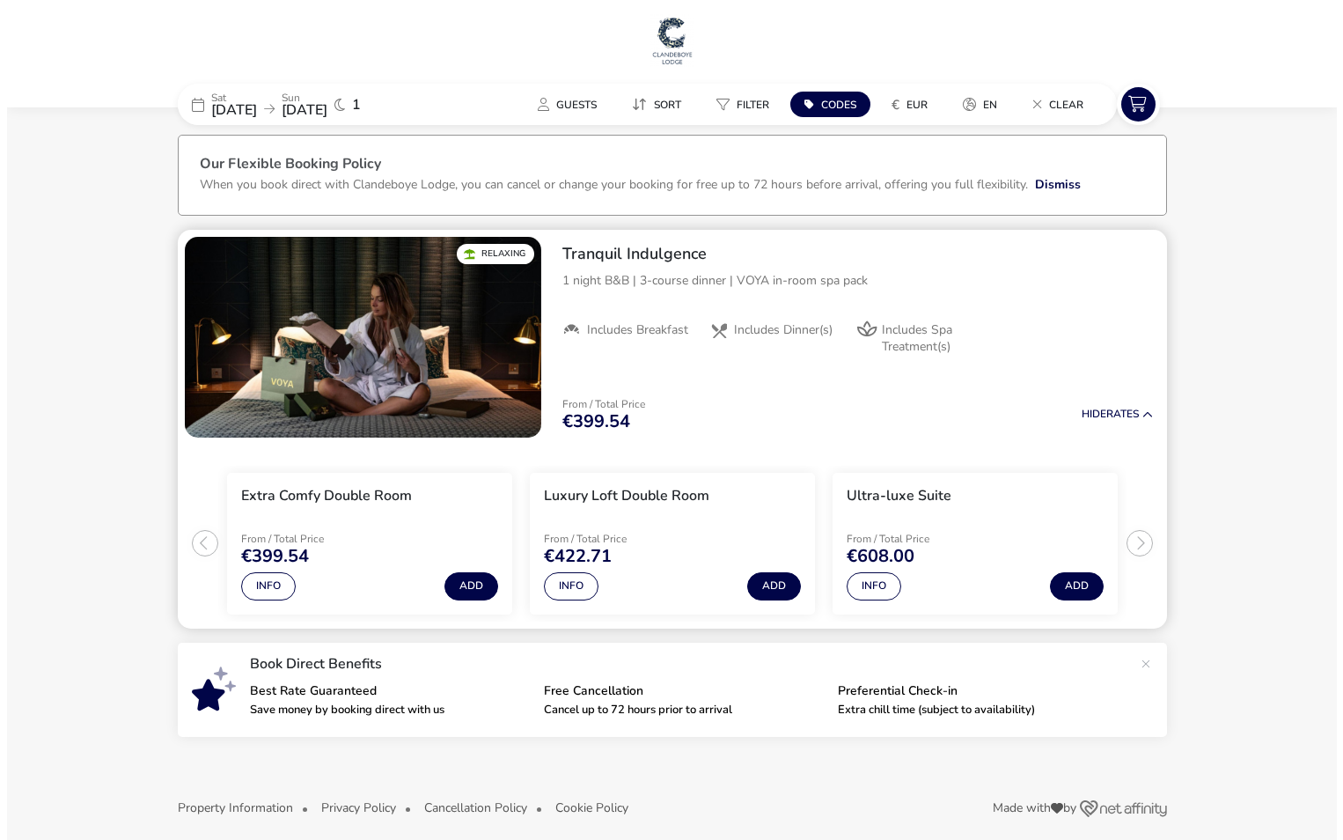
scroll to position [16, 0]
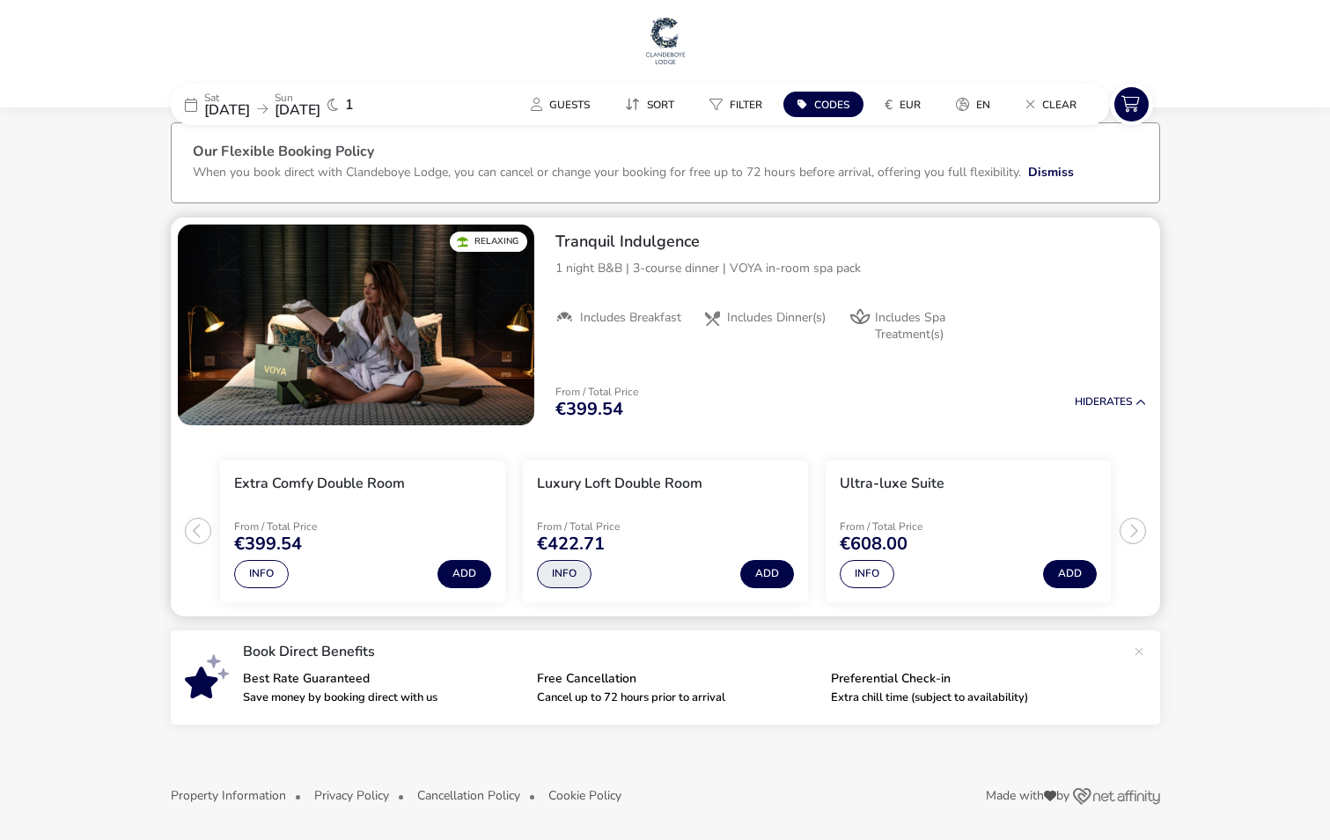
click at [569, 574] on button "Info" at bounding box center [564, 574] width 55 height 28
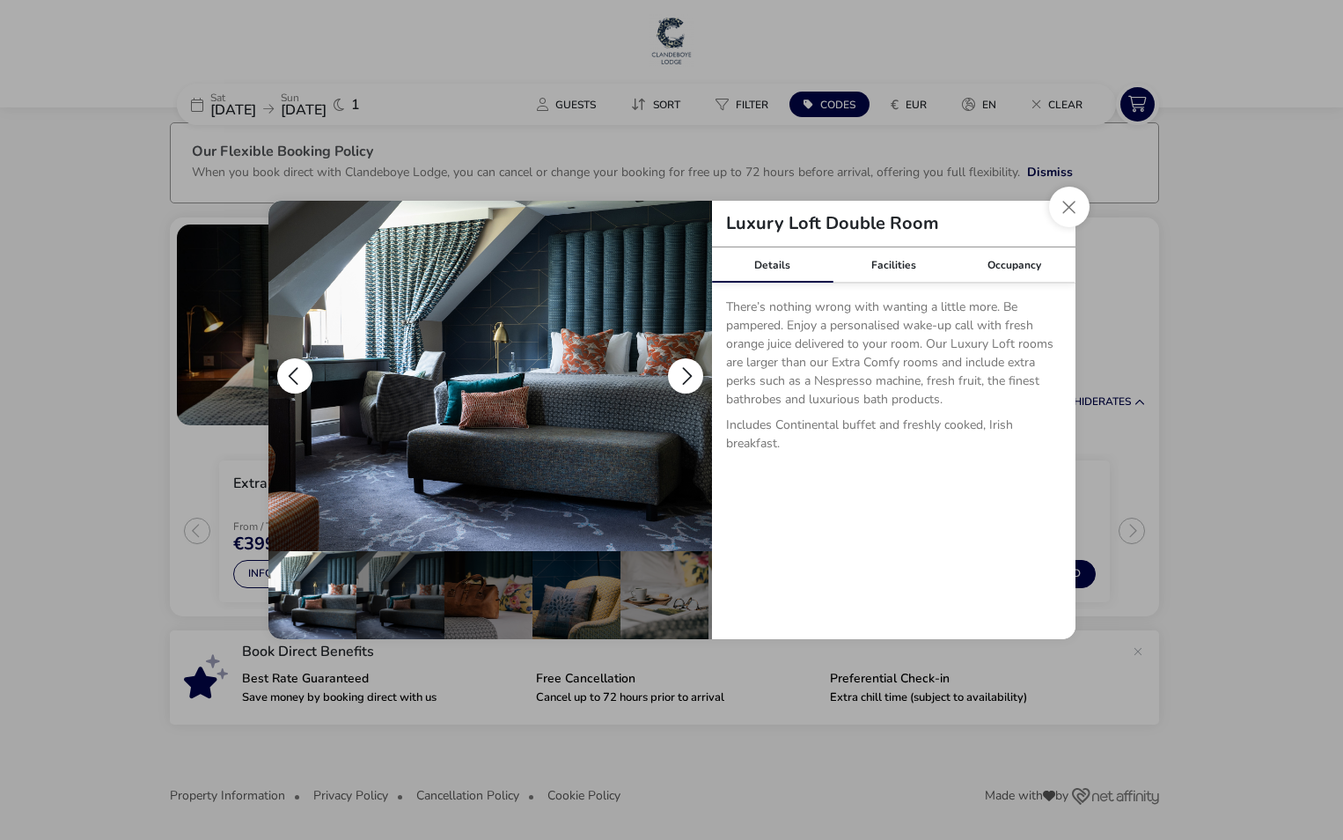
click at [688, 380] on button "details" at bounding box center [685, 375] width 35 height 35
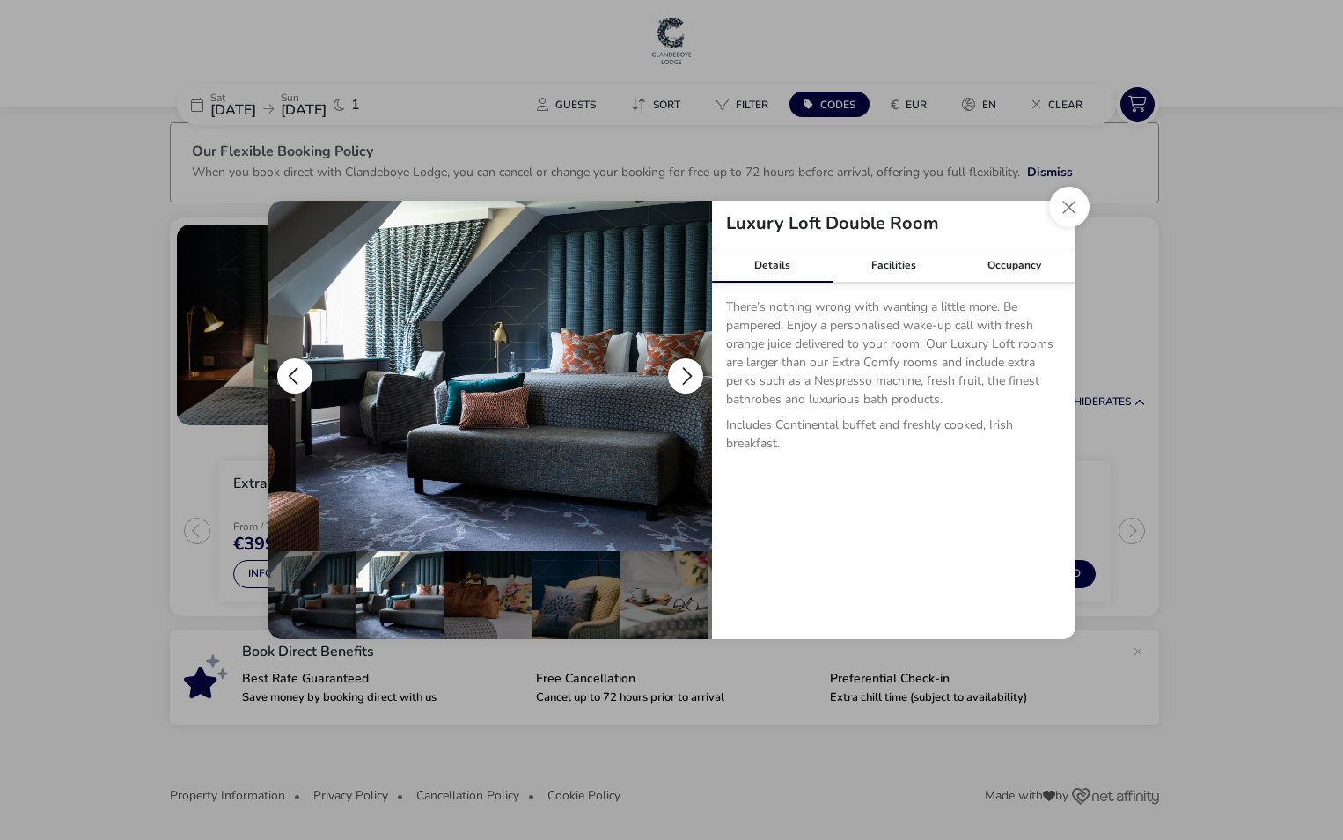
click at [685, 377] on button "details" at bounding box center [685, 375] width 35 height 35
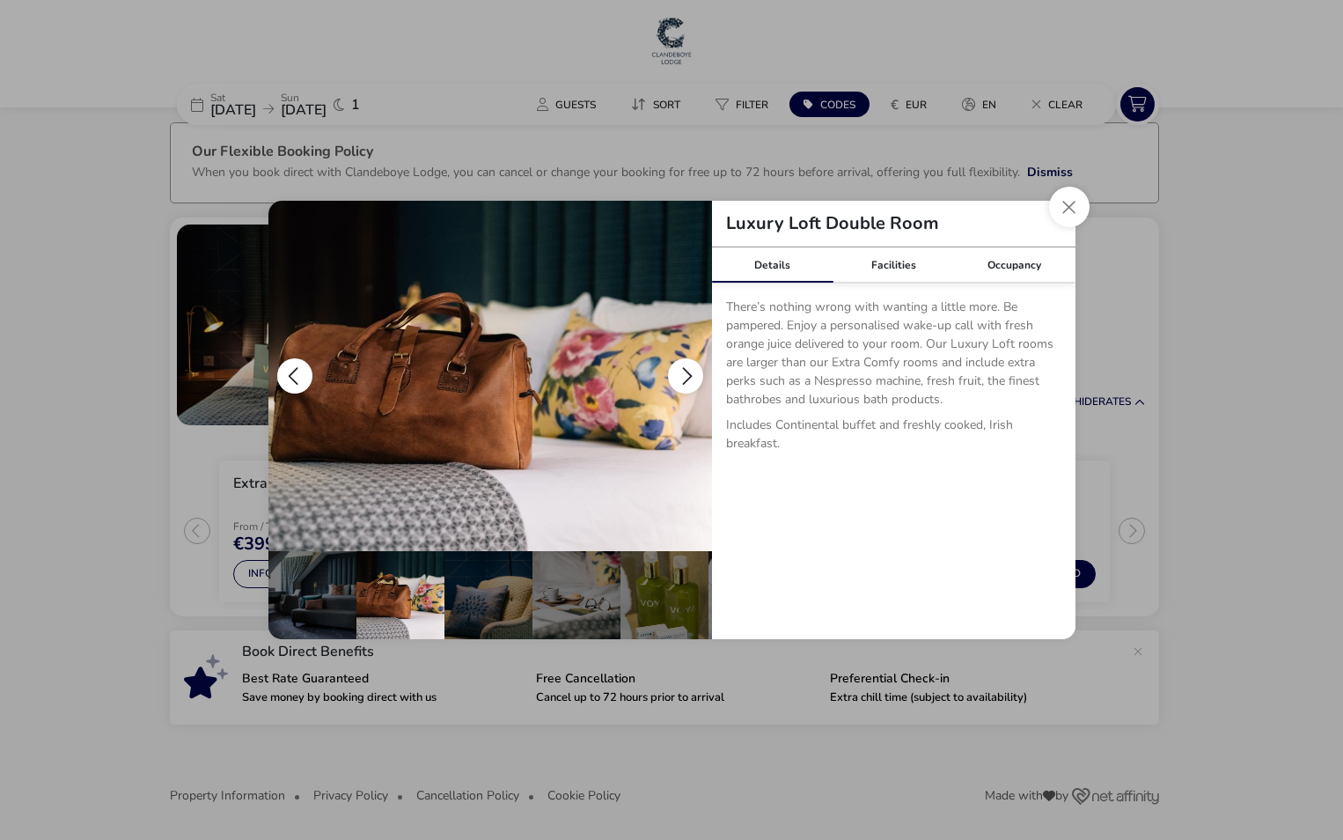
click at [685, 377] on button "details" at bounding box center [685, 375] width 35 height 35
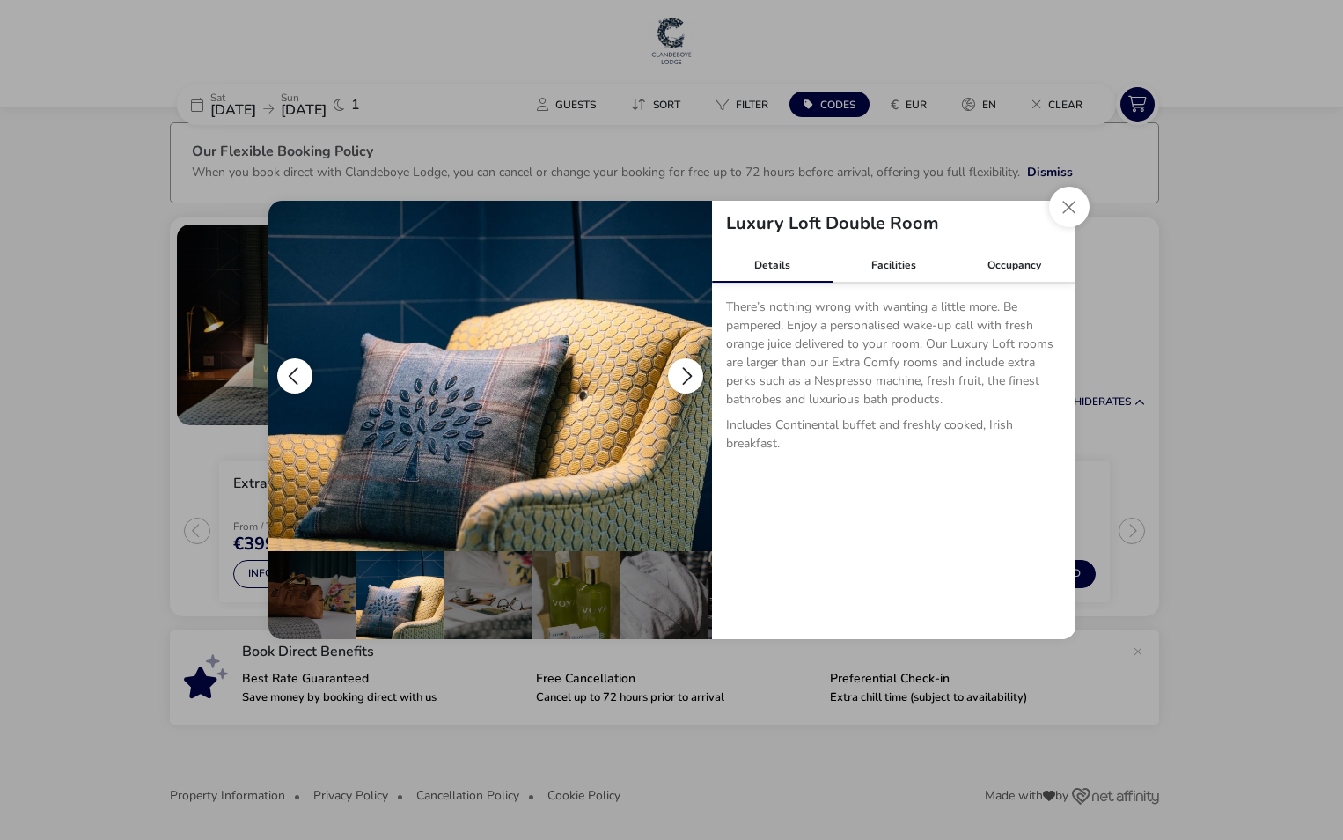
click at [685, 377] on button "details" at bounding box center [685, 375] width 35 height 35
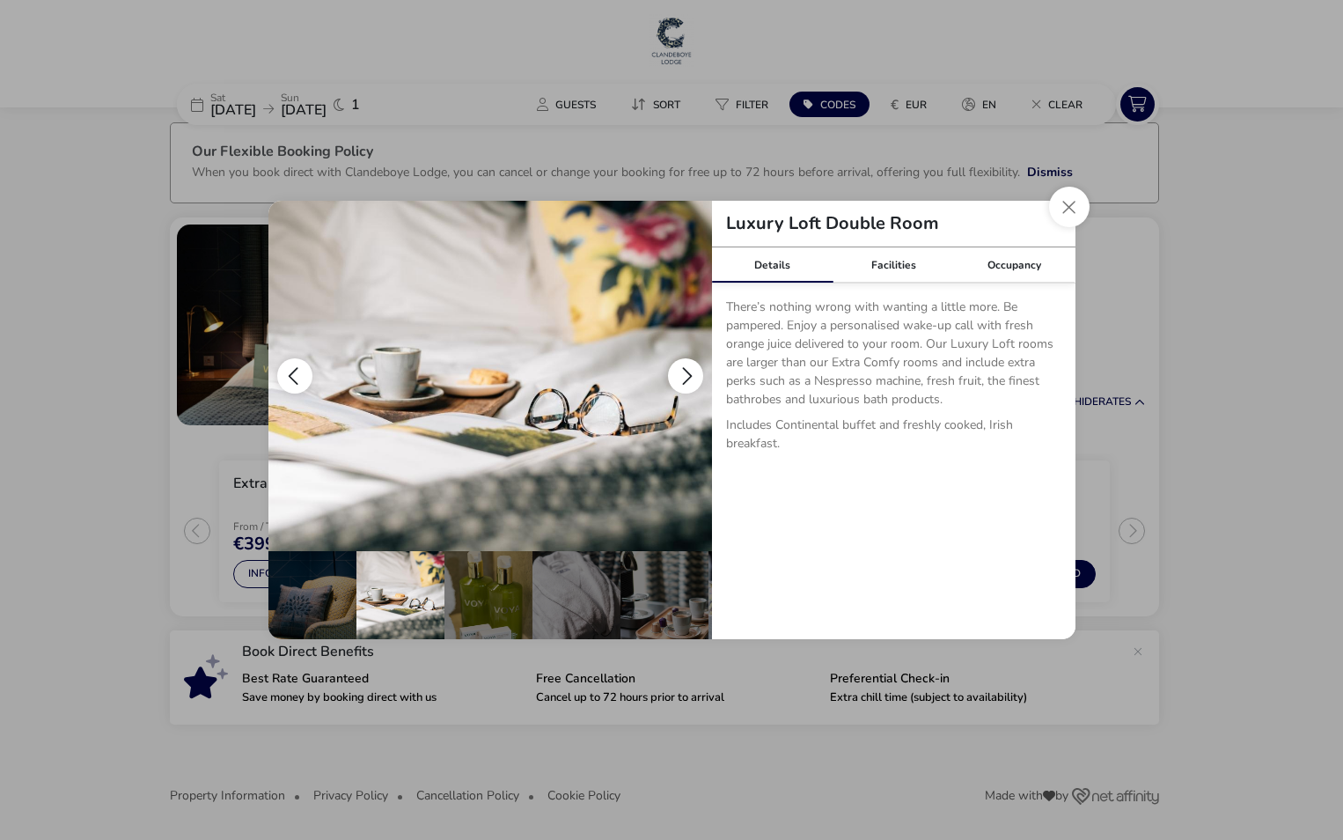
click at [685, 377] on button "details" at bounding box center [685, 375] width 35 height 35
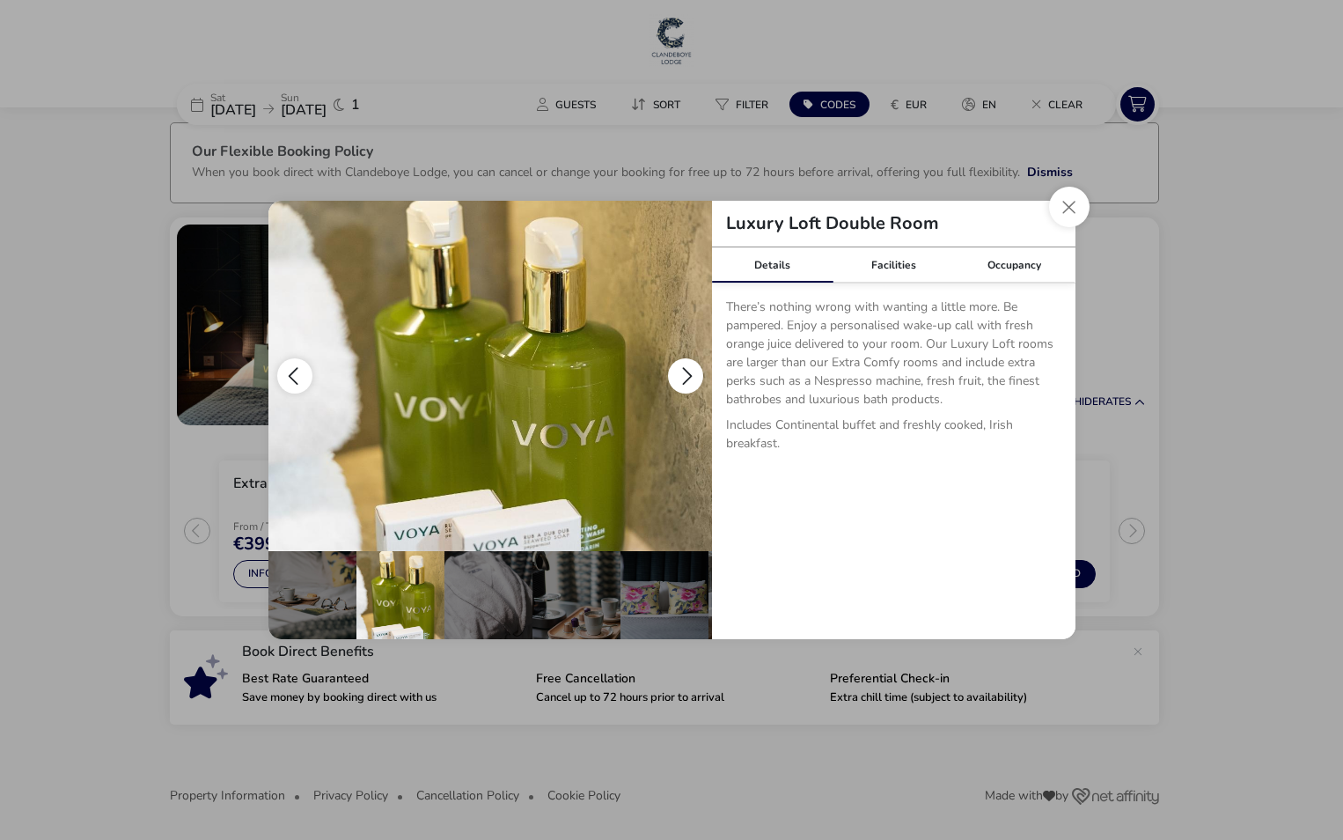
click at [685, 377] on button "details" at bounding box center [685, 375] width 35 height 35
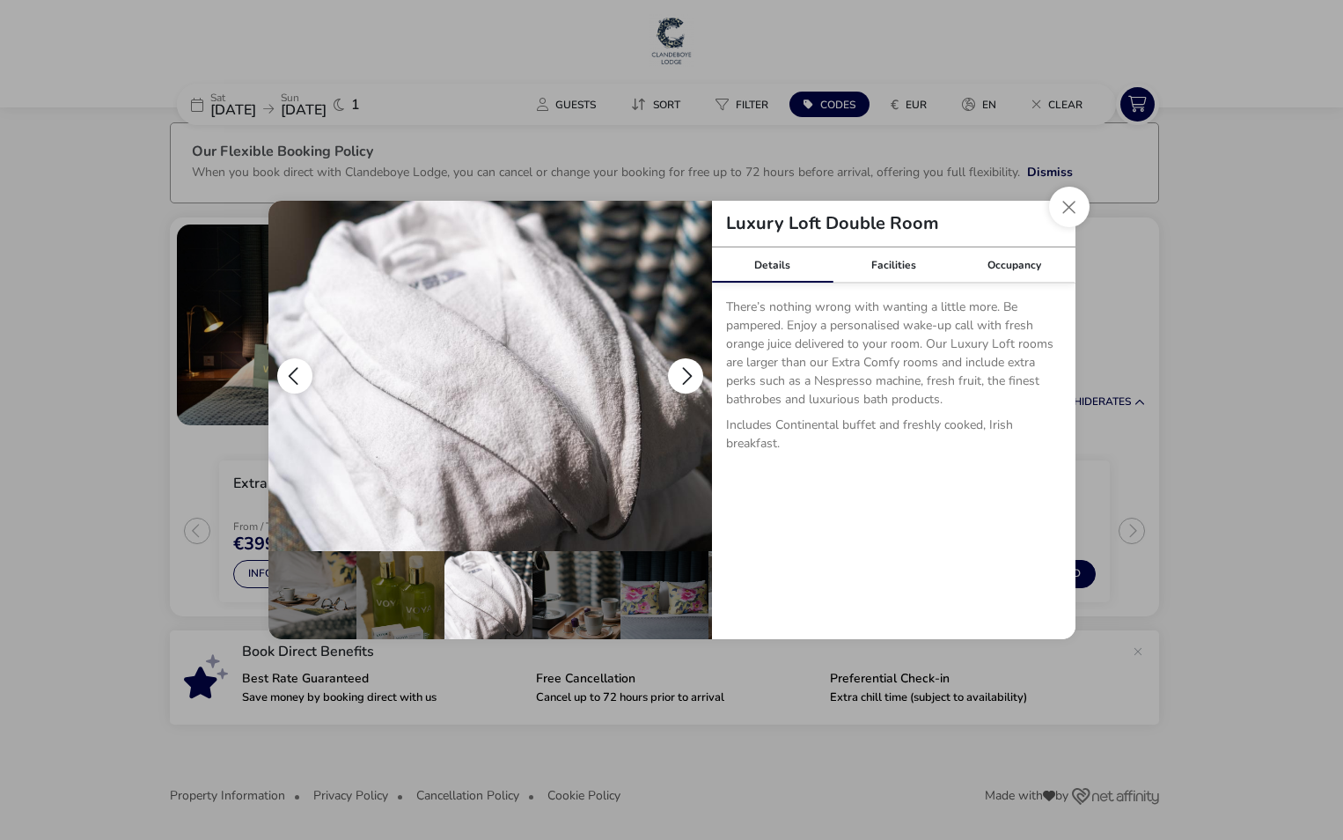
scroll to position [0, 437]
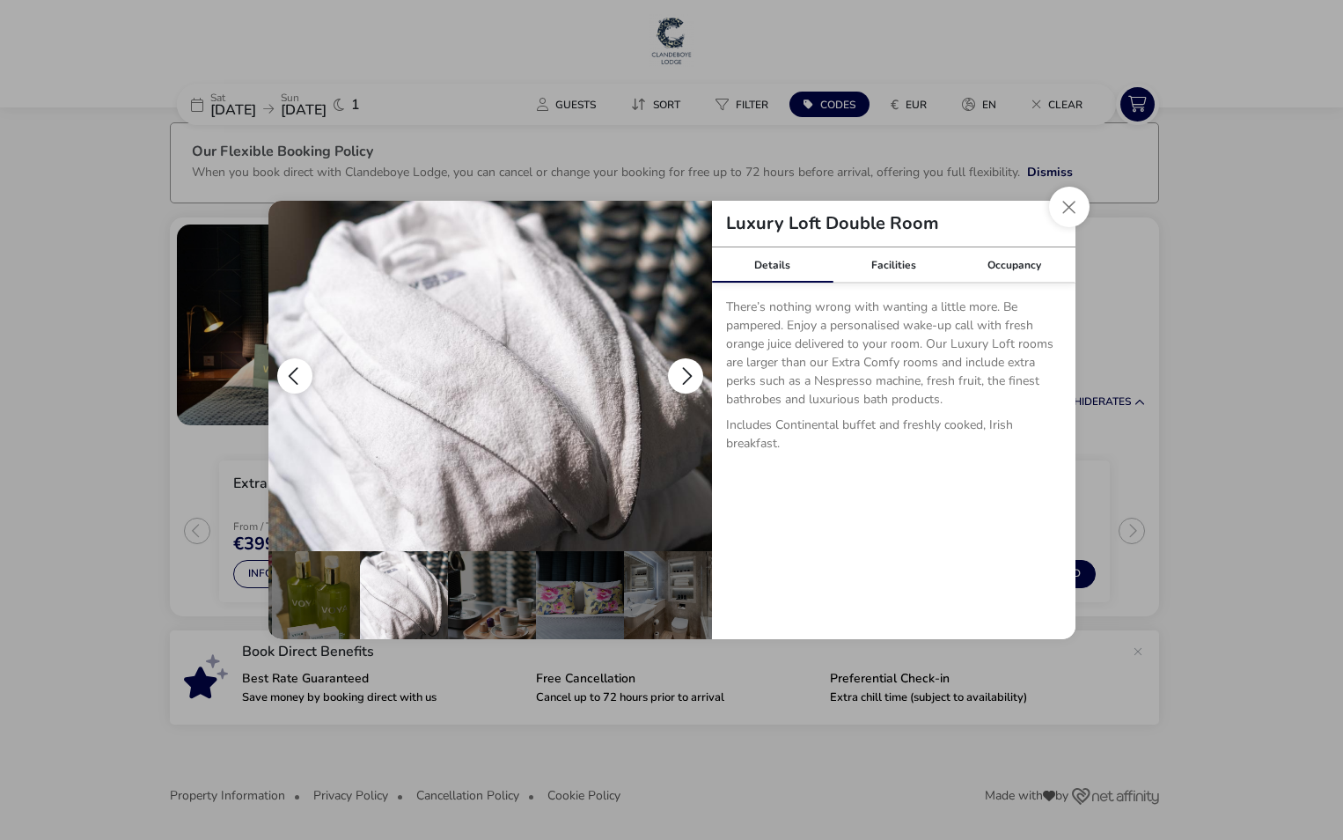
click at [685, 377] on button "details" at bounding box center [685, 375] width 35 height 35
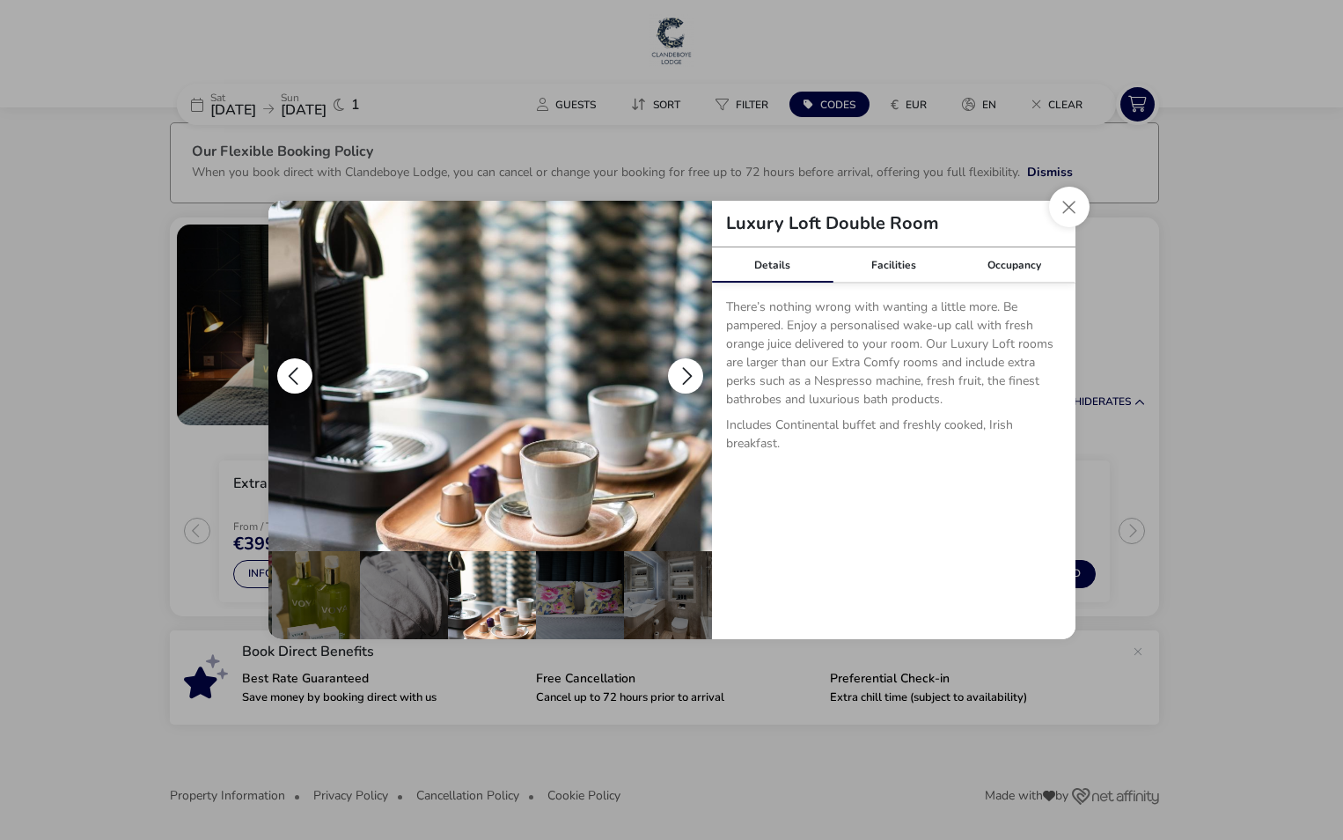
click at [685, 377] on button "details" at bounding box center [685, 375] width 35 height 35
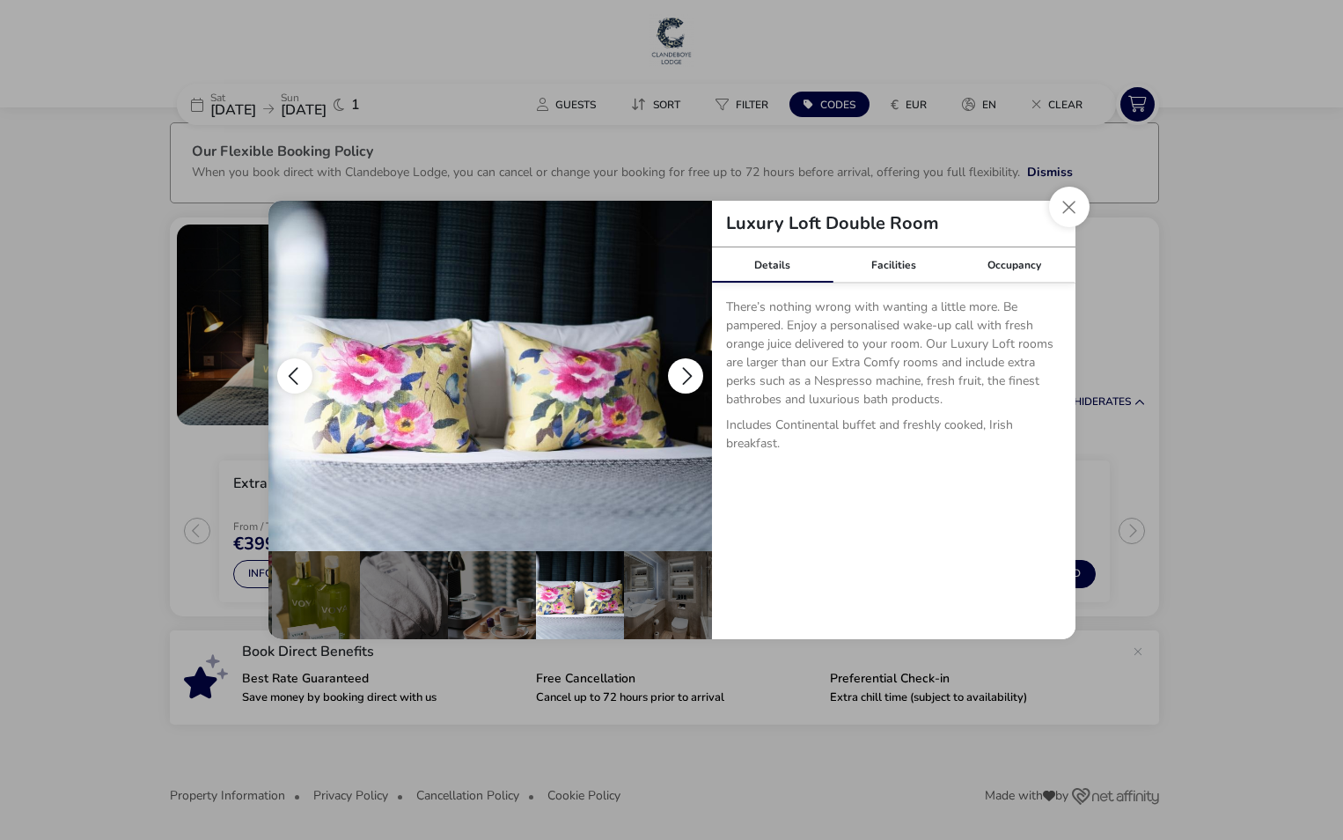
click at [685, 377] on button "details" at bounding box center [685, 375] width 35 height 35
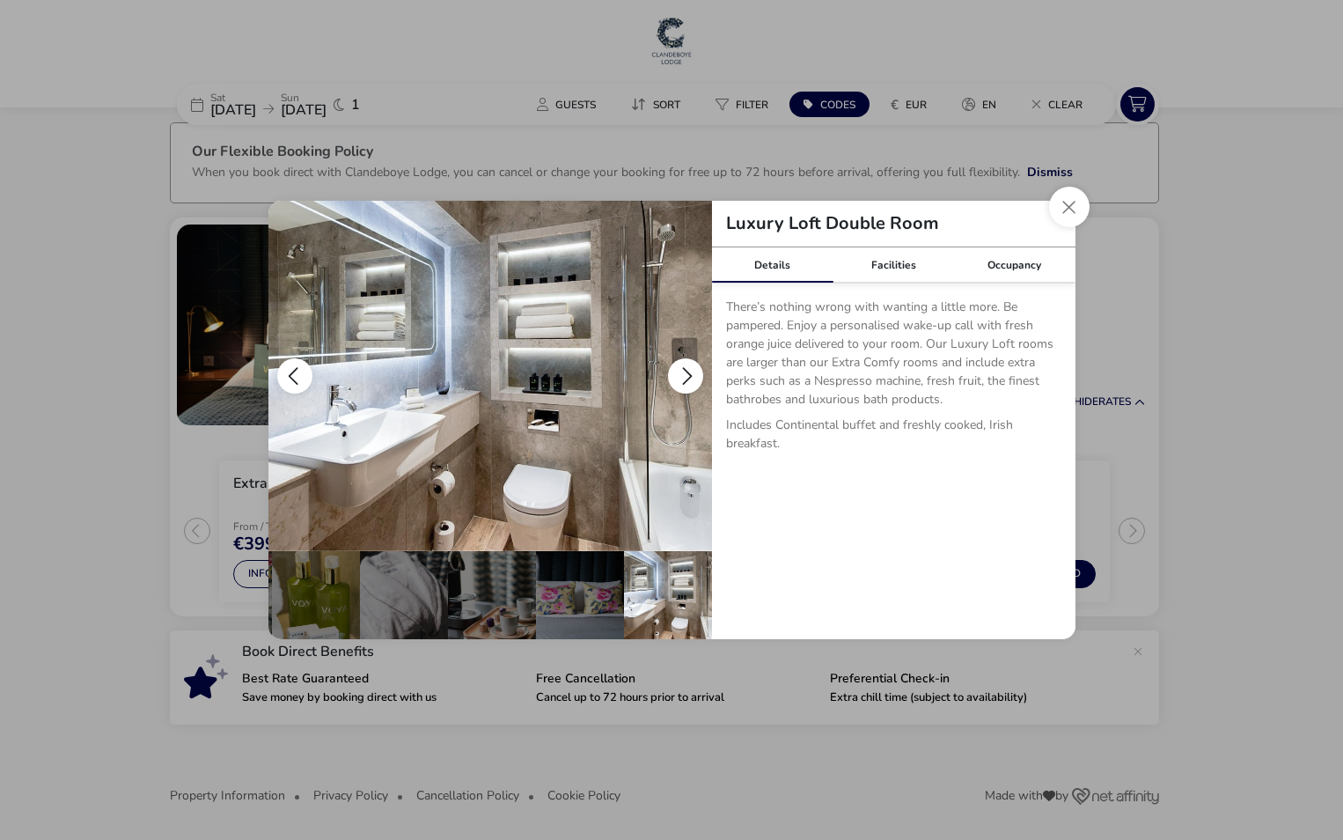
click at [685, 377] on button "details" at bounding box center [685, 375] width 35 height 35
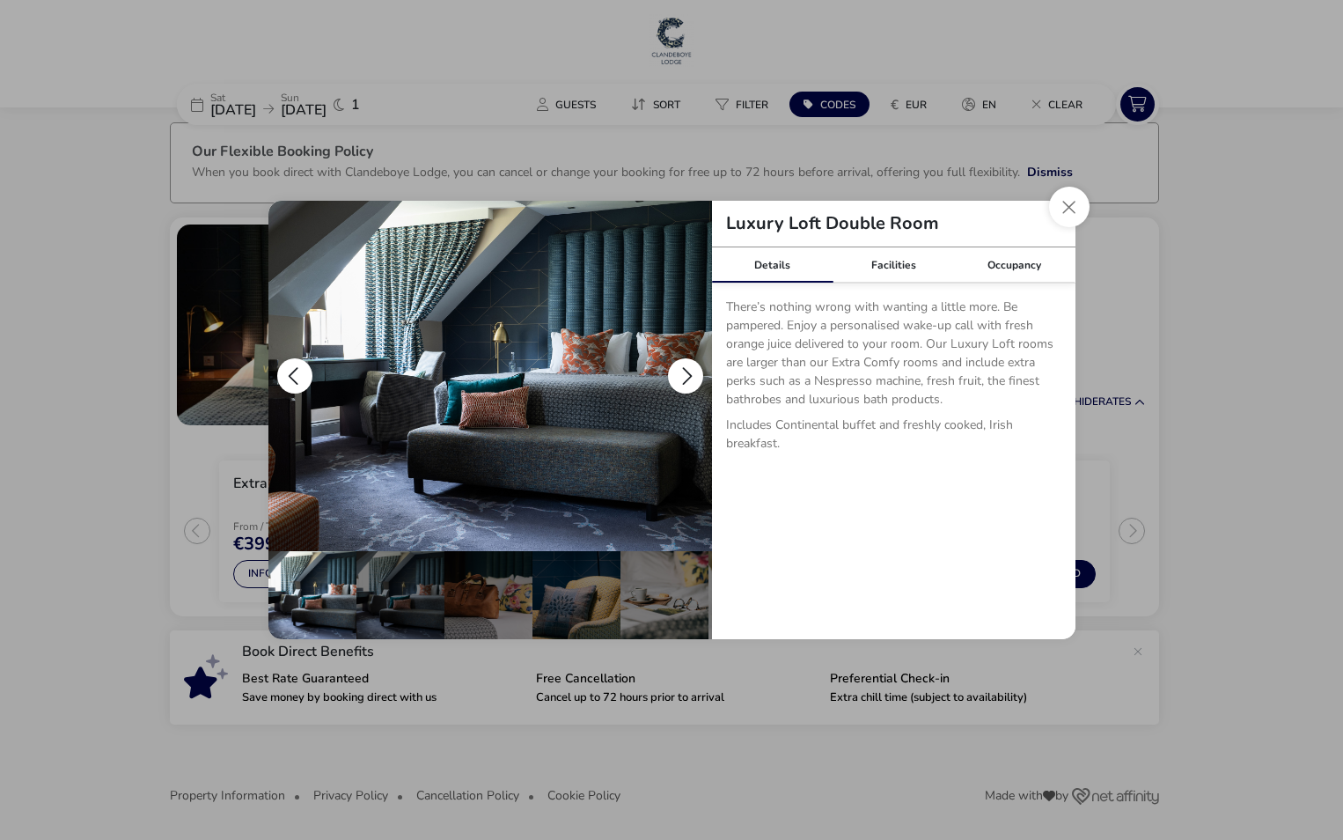
click at [686, 377] on button "details" at bounding box center [685, 375] width 35 height 35
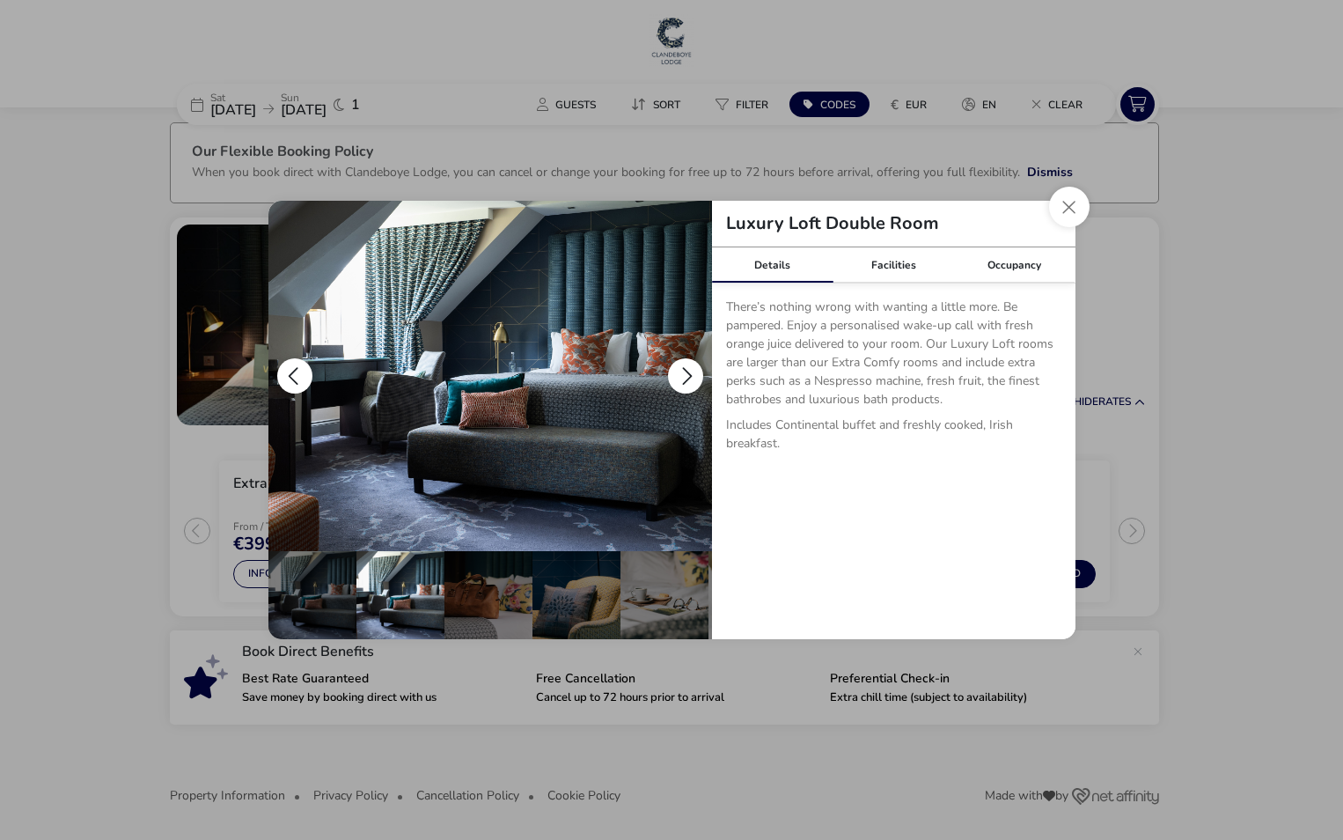
click at [687, 377] on button "details" at bounding box center [685, 375] width 35 height 35
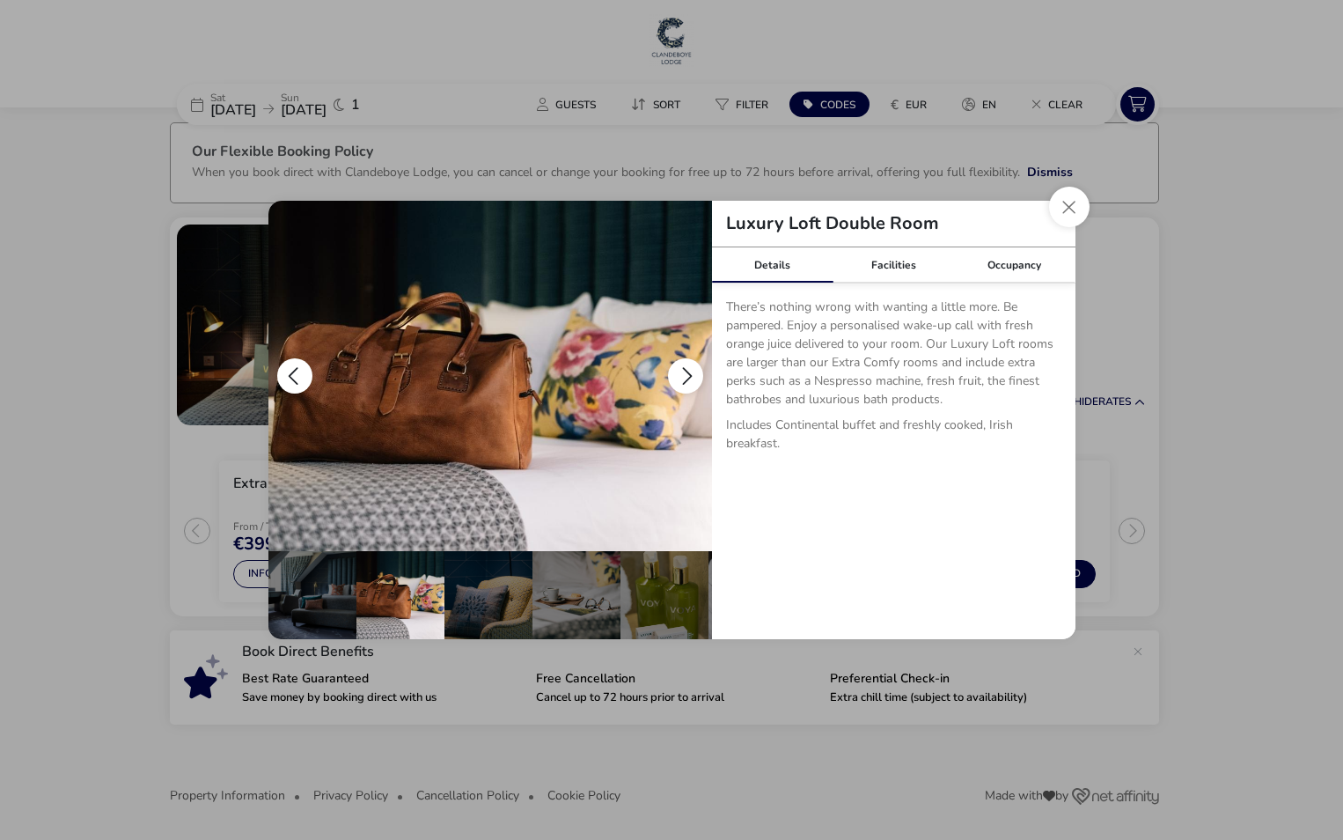
click at [688, 377] on button "details" at bounding box center [685, 375] width 35 height 35
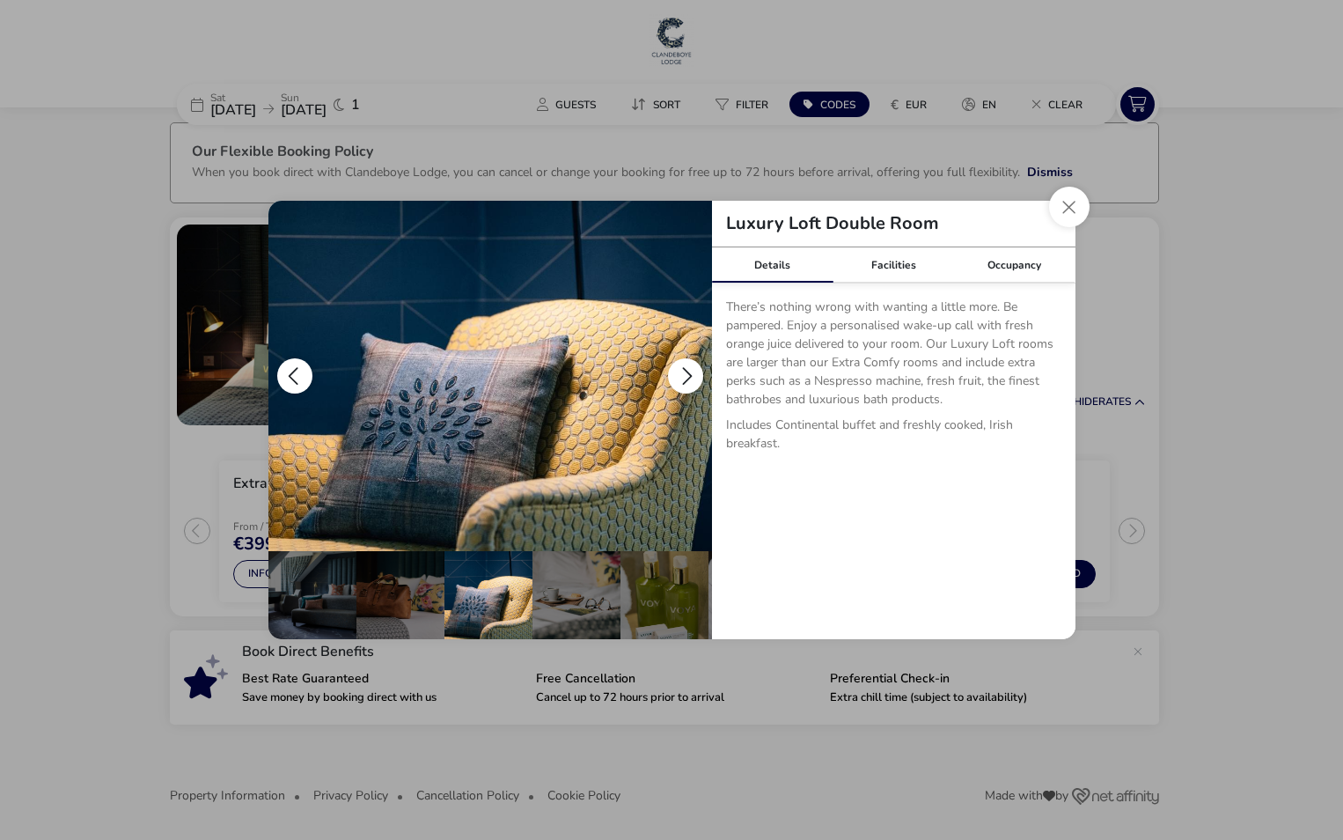
scroll to position [0, 176]
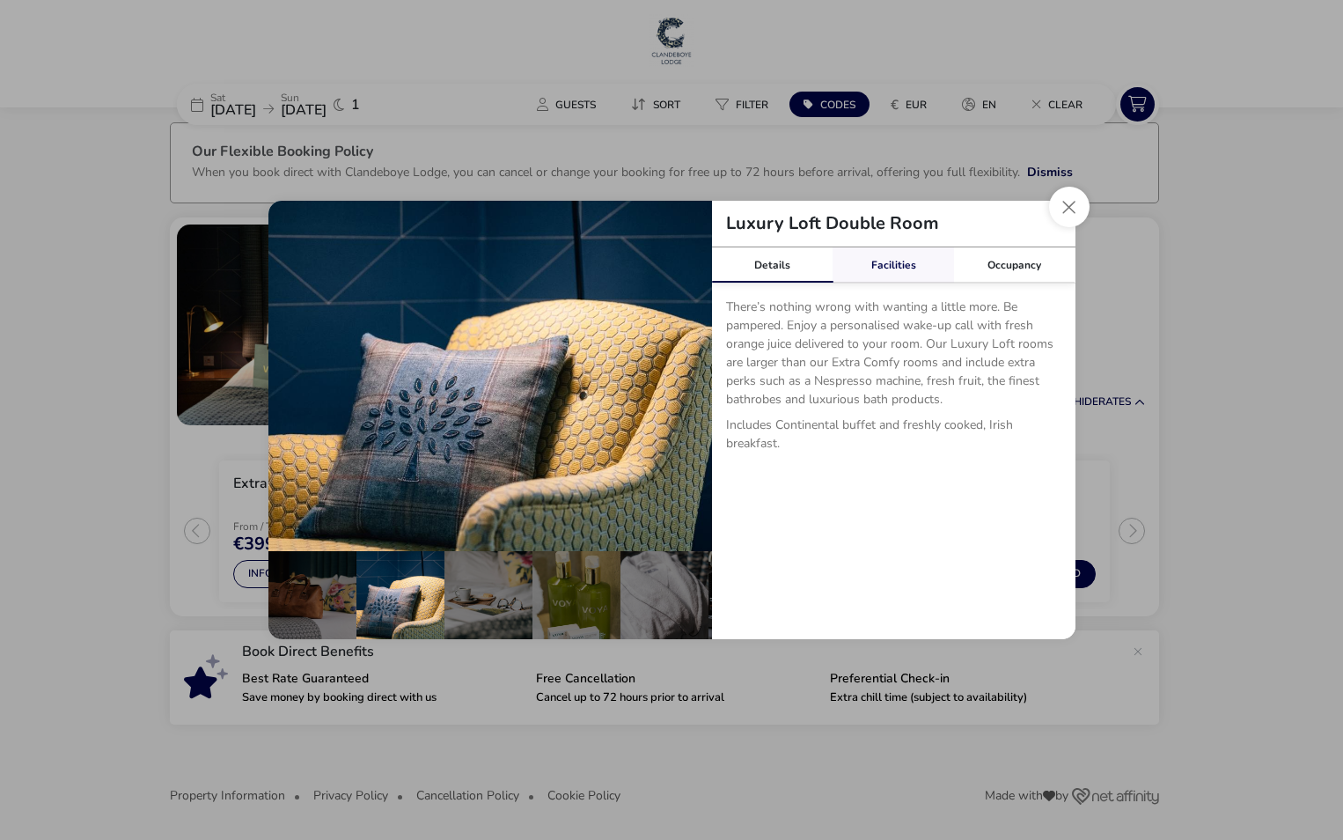
click at [903, 264] on link "Facilities" at bounding box center [893, 264] width 121 height 35
